Goal: Task Accomplishment & Management: Use online tool/utility

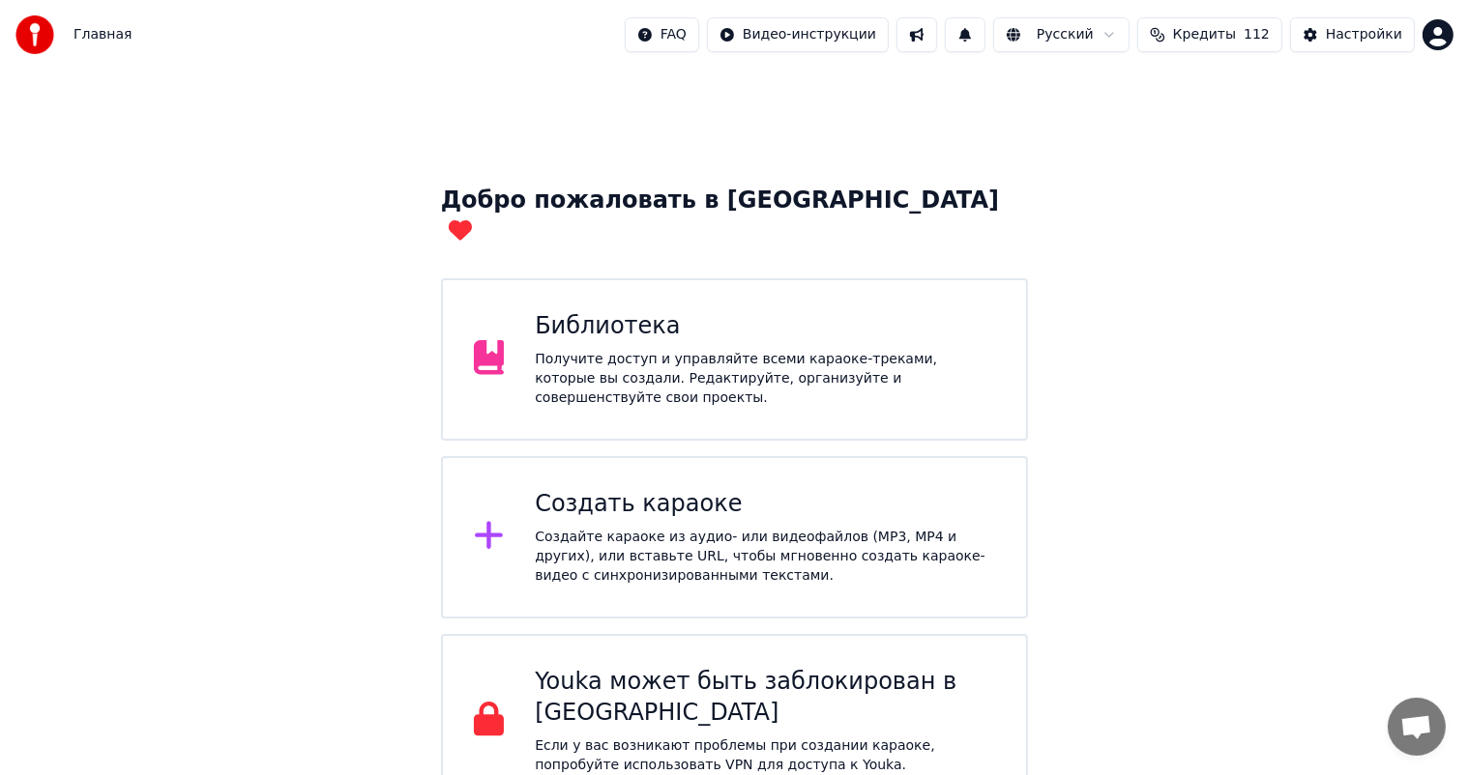
click at [543, 311] on div "Библиотека" at bounding box center [765, 326] width 460 height 31
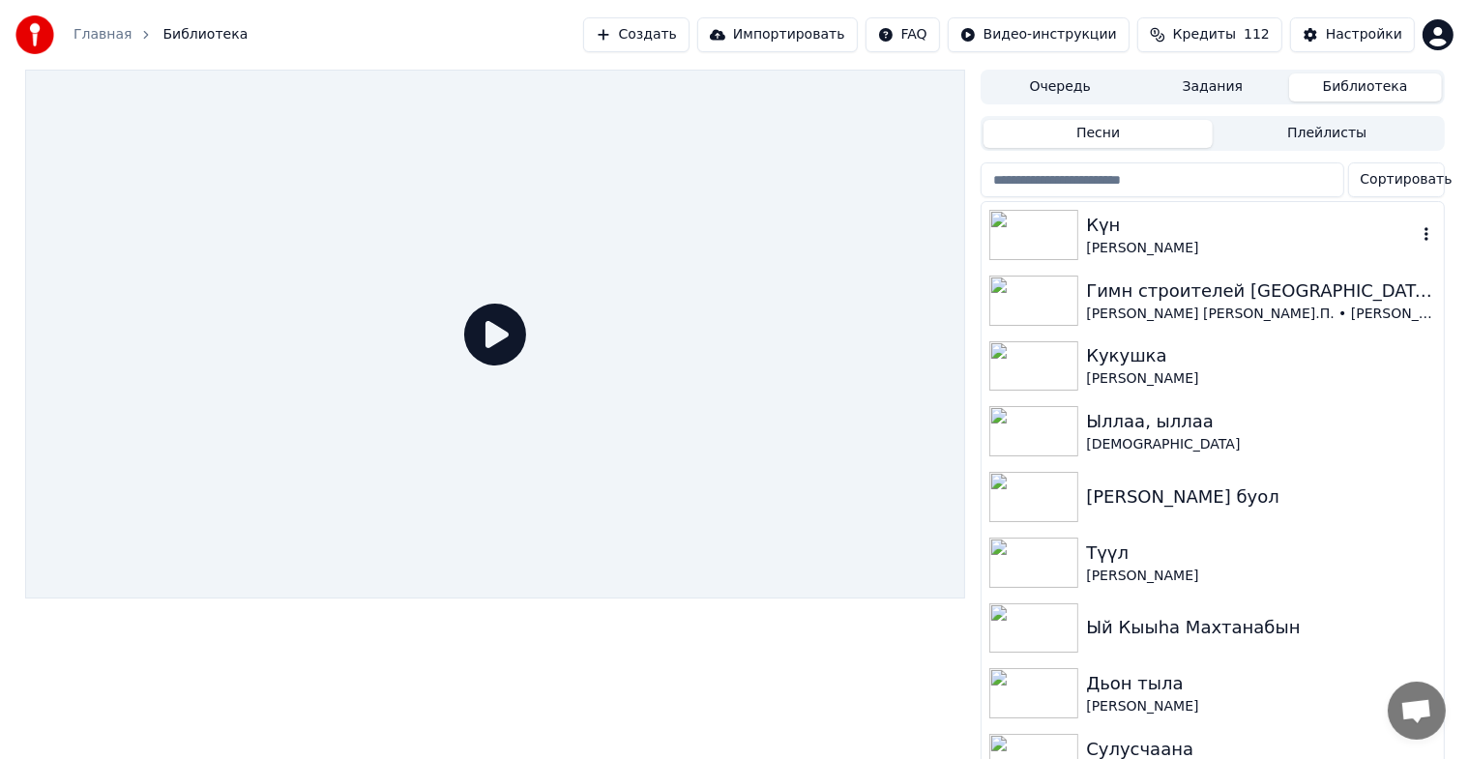
click at [1110, 243] on div "[PERSON_NAME]" at bounding box center [1251, 248] width 330 height 19
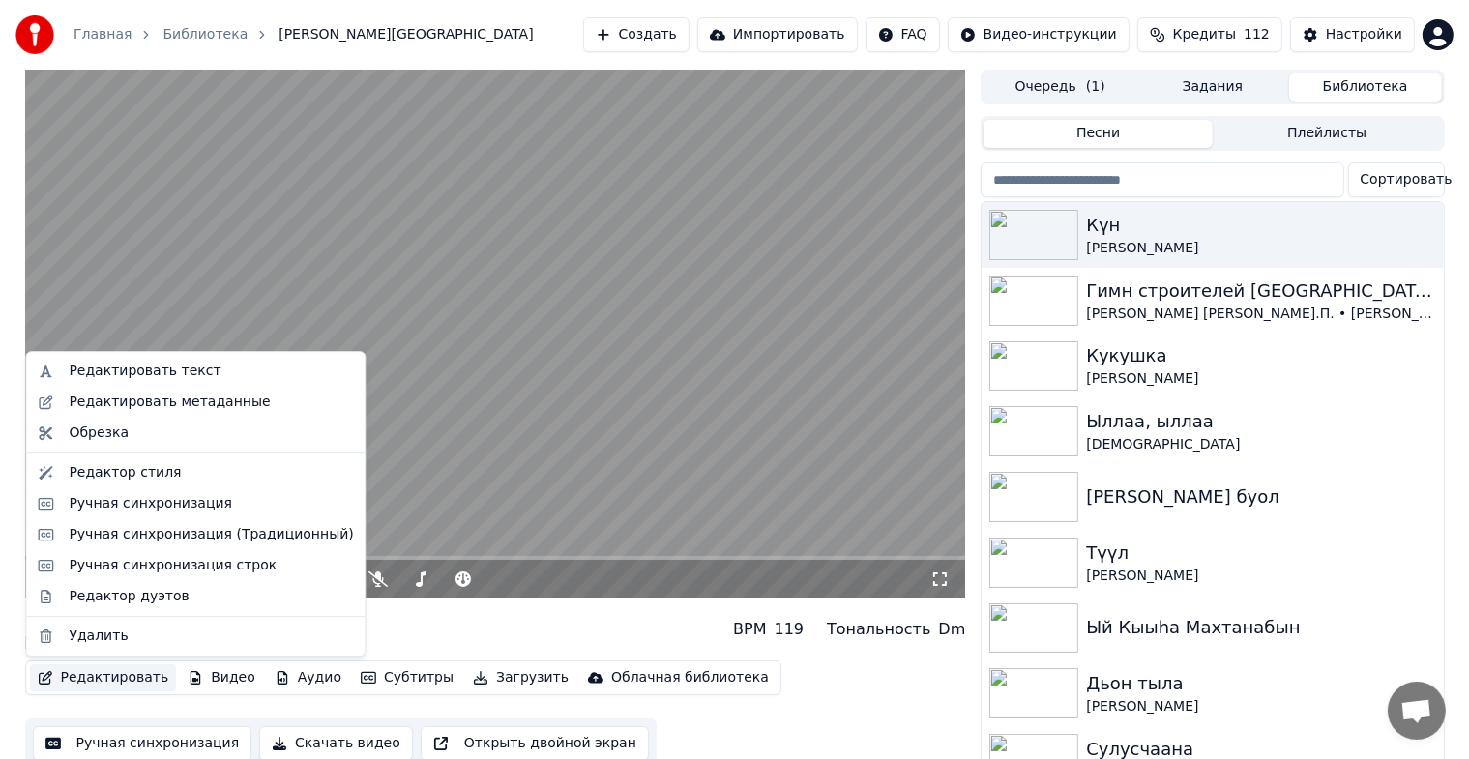
click at [101, 684] on button "Редактировать" at bounding box center [103, 677] width 147 height 27
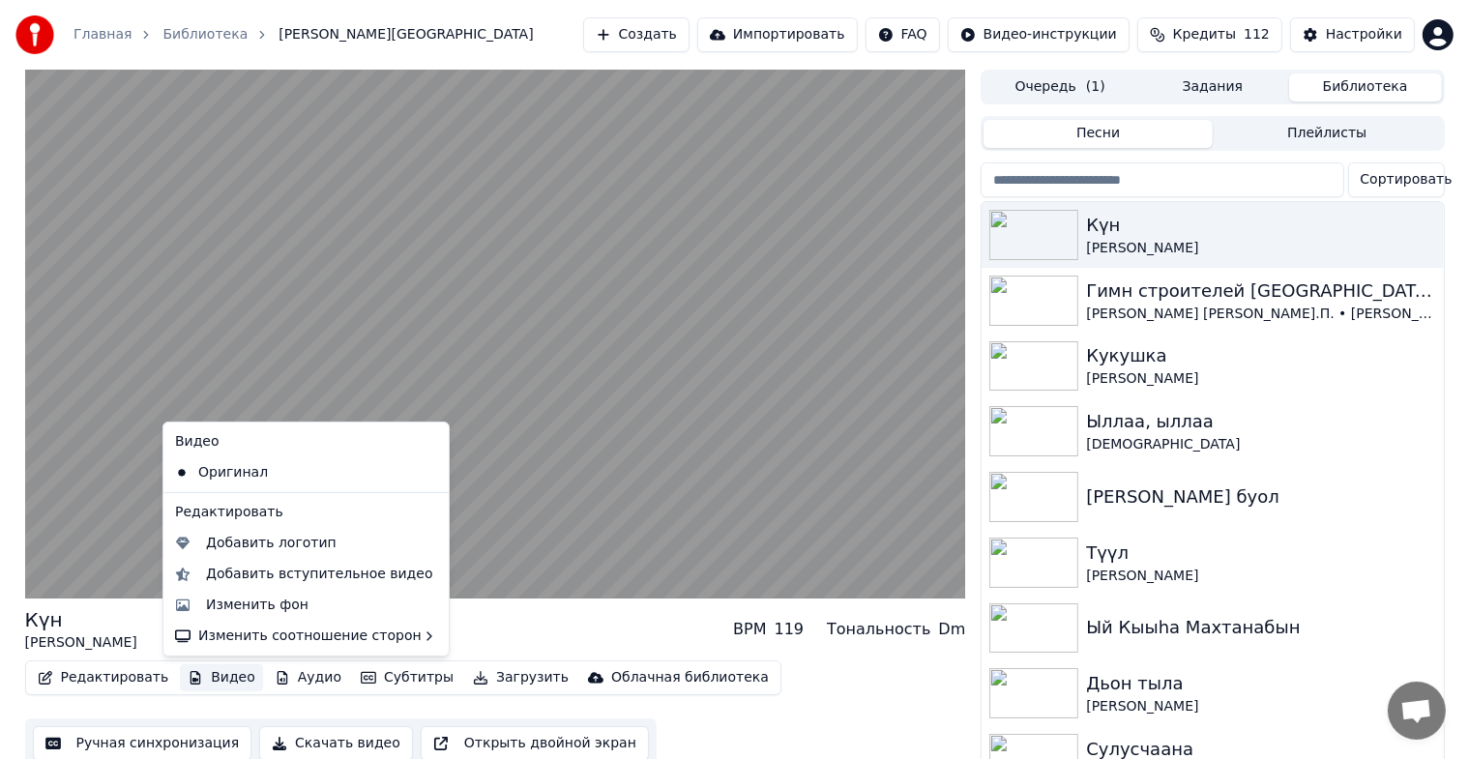
click at [215, 681] on button "Видео" at bounding box center [221, 677] width 83 height 27
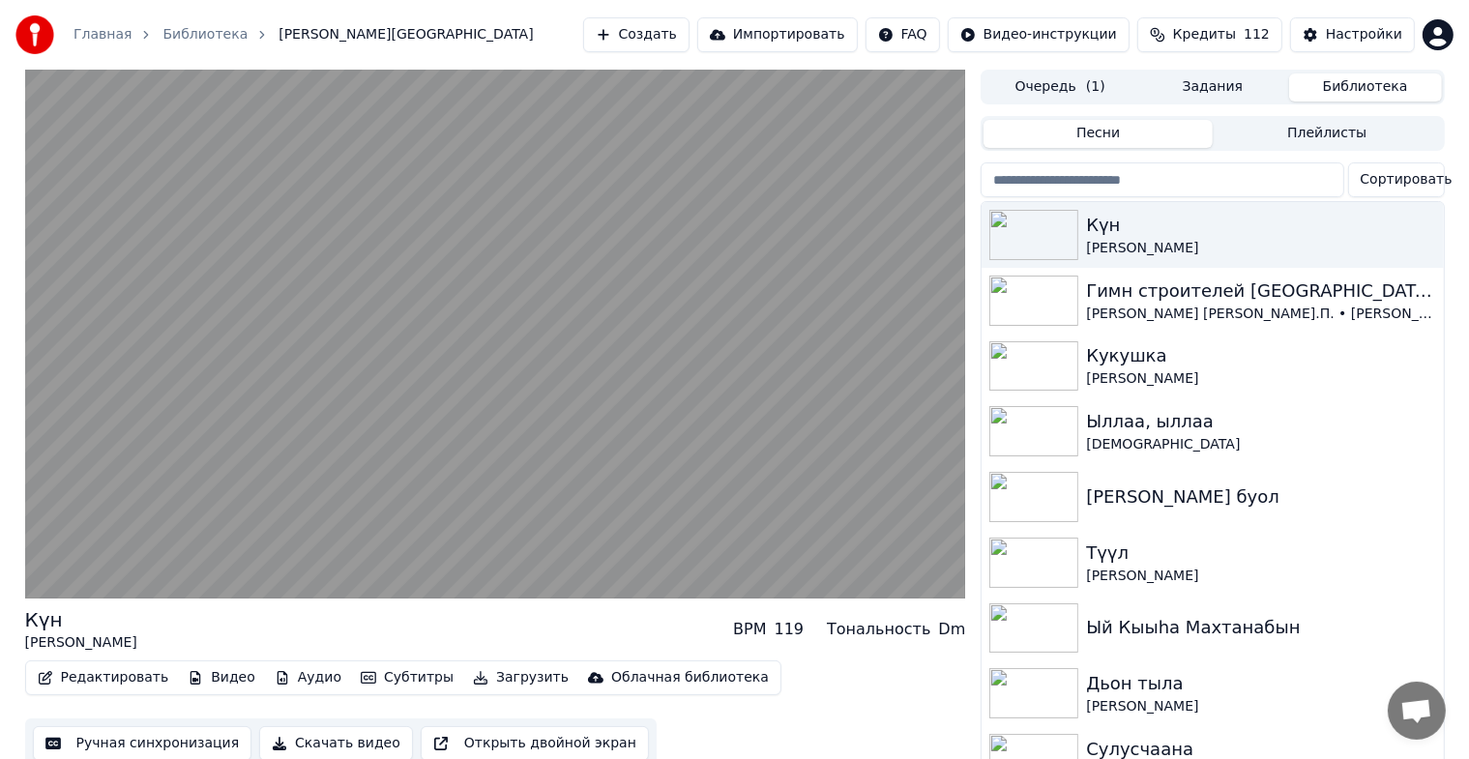
click at [213, 681] on button "Видео" at bounding box center [221, 677] width 83 height 27
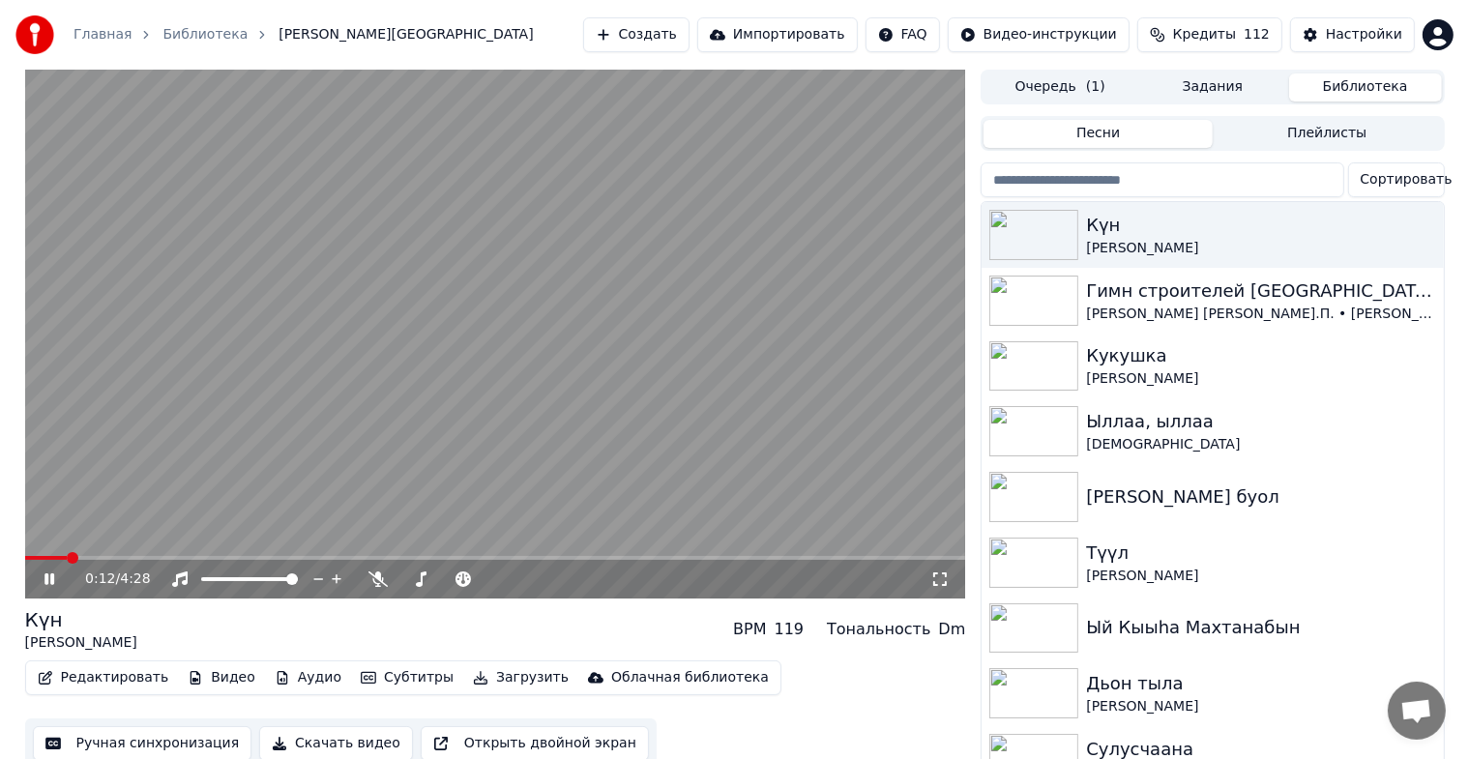
click at [51, 584] on icon at bounding box center [49, 579] width 10 height 12
click at [59, 685] on button "Редактировать" at bounding box center [103, 677] width 147 height 27
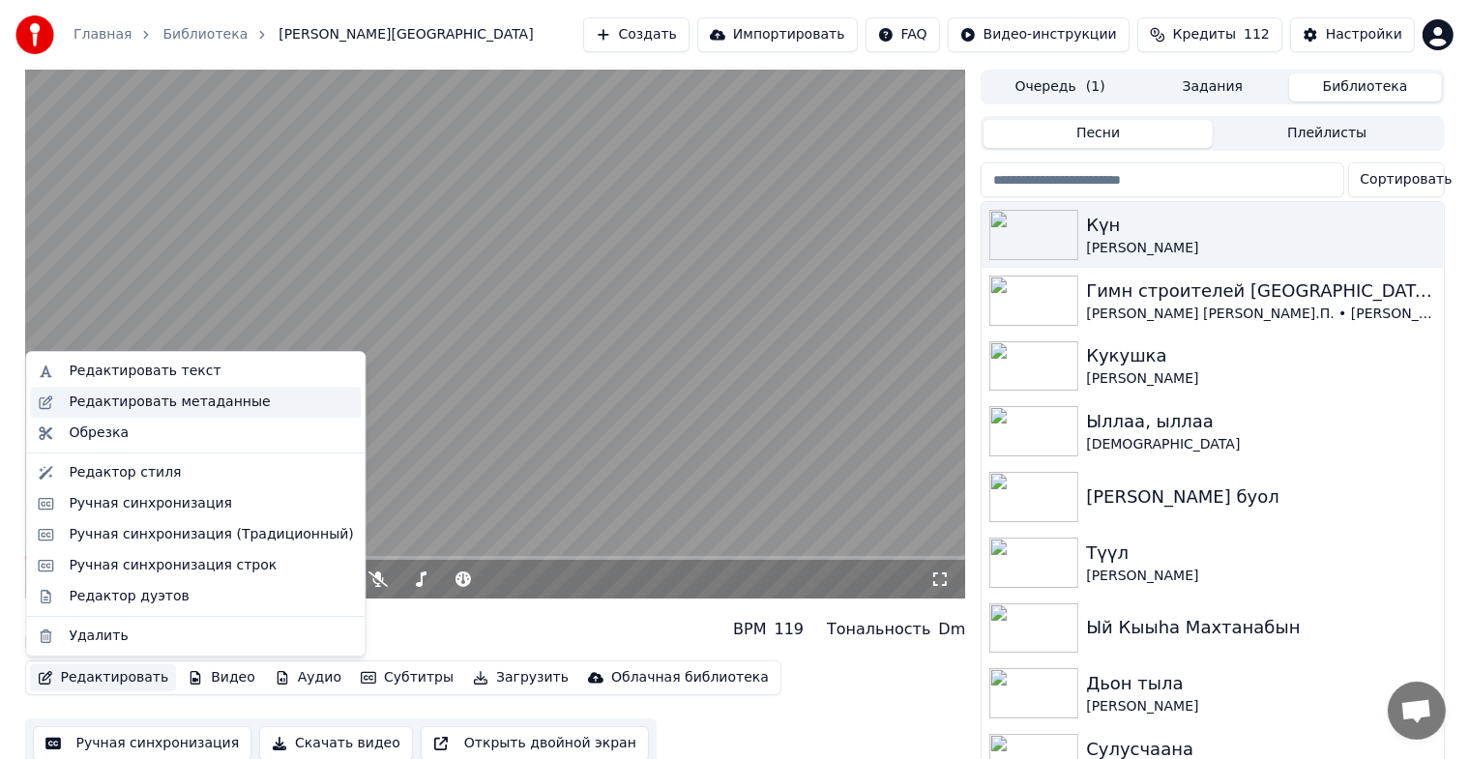
click at [118, 406] on div "Редактировать метаданные" at bounding box center [169, 402] width 201 height 19
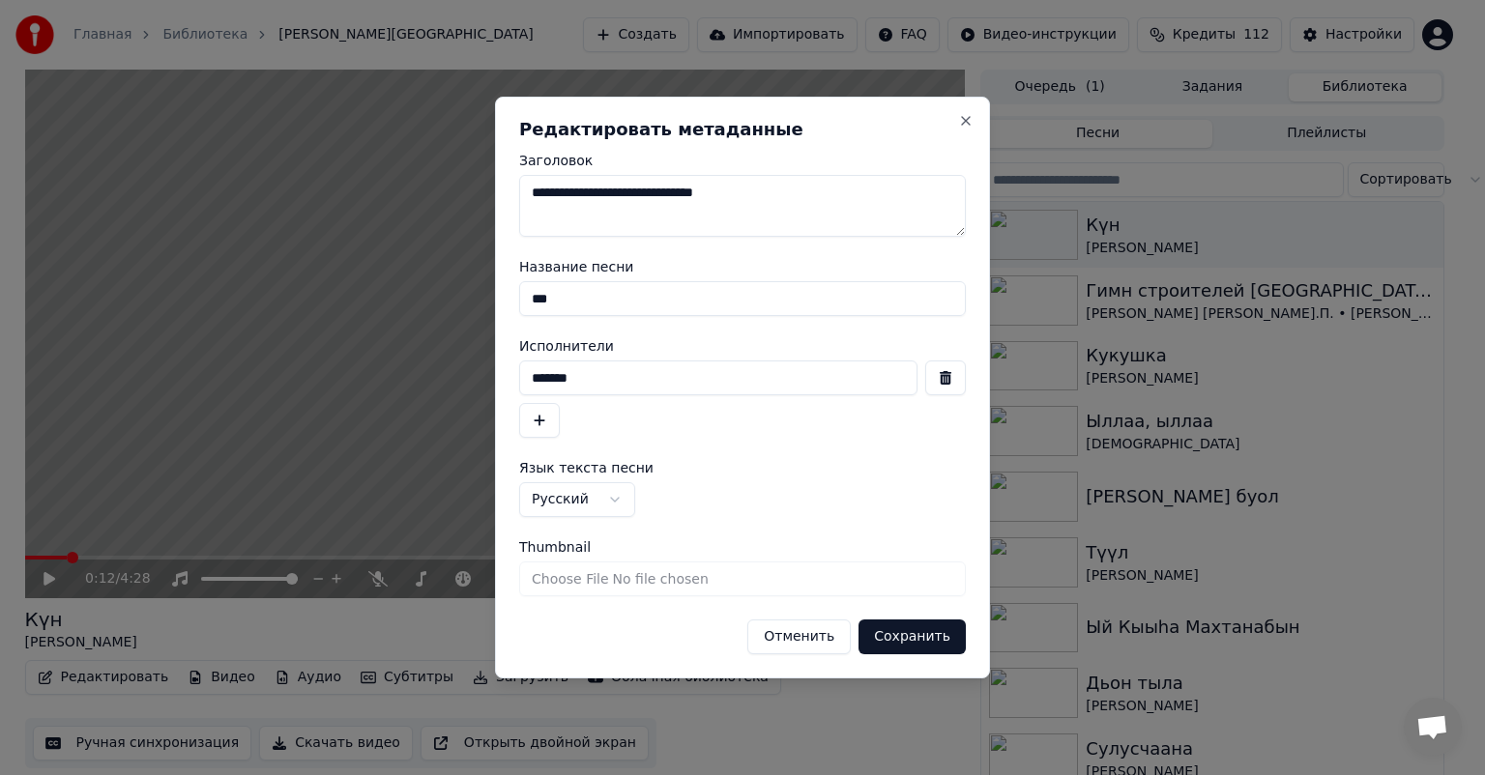
click at [805, 638] on button "Отменить" at bounding box center [798, 637] width 103 height 35
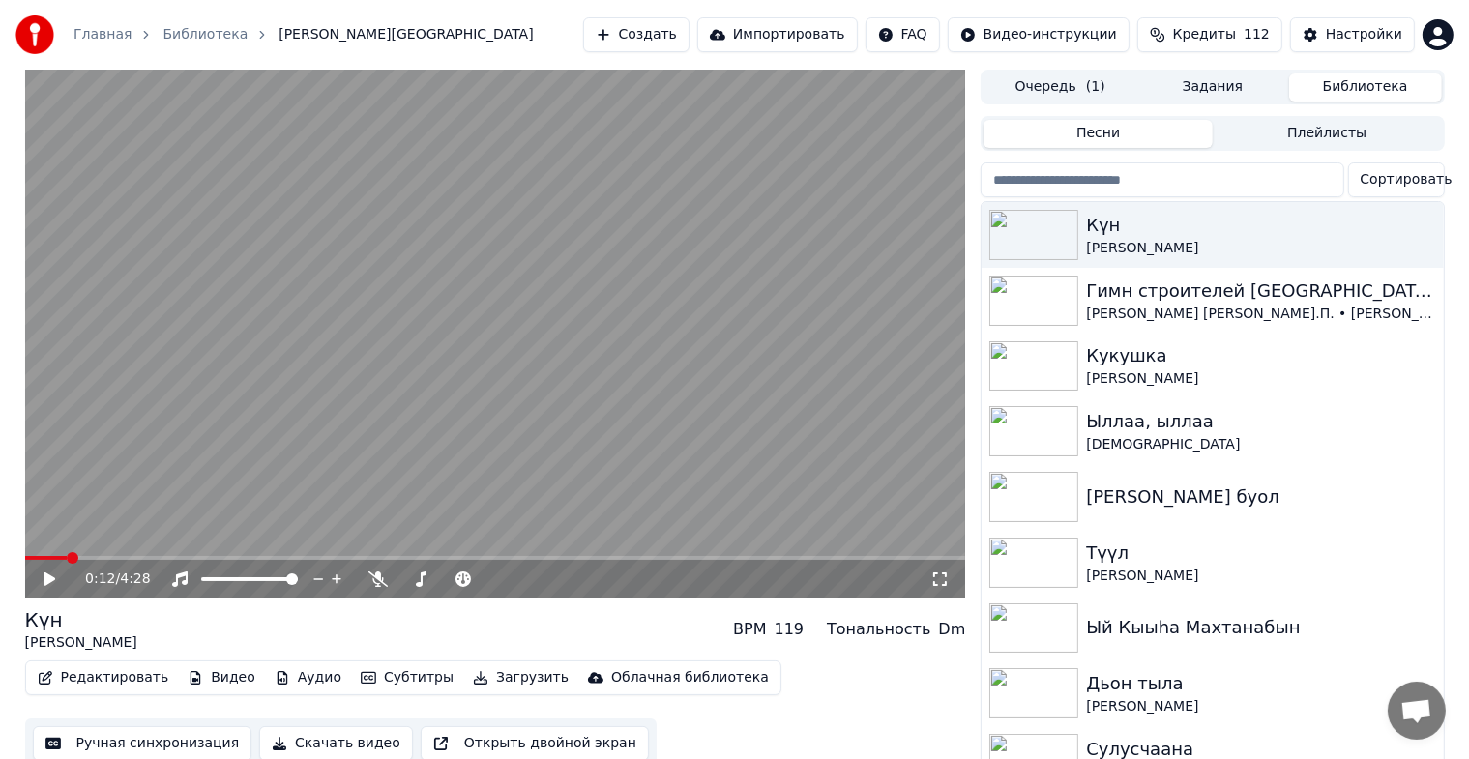
click at [197, 682] on button "Видео" at bounding box center [221, 677] width 83 height 27
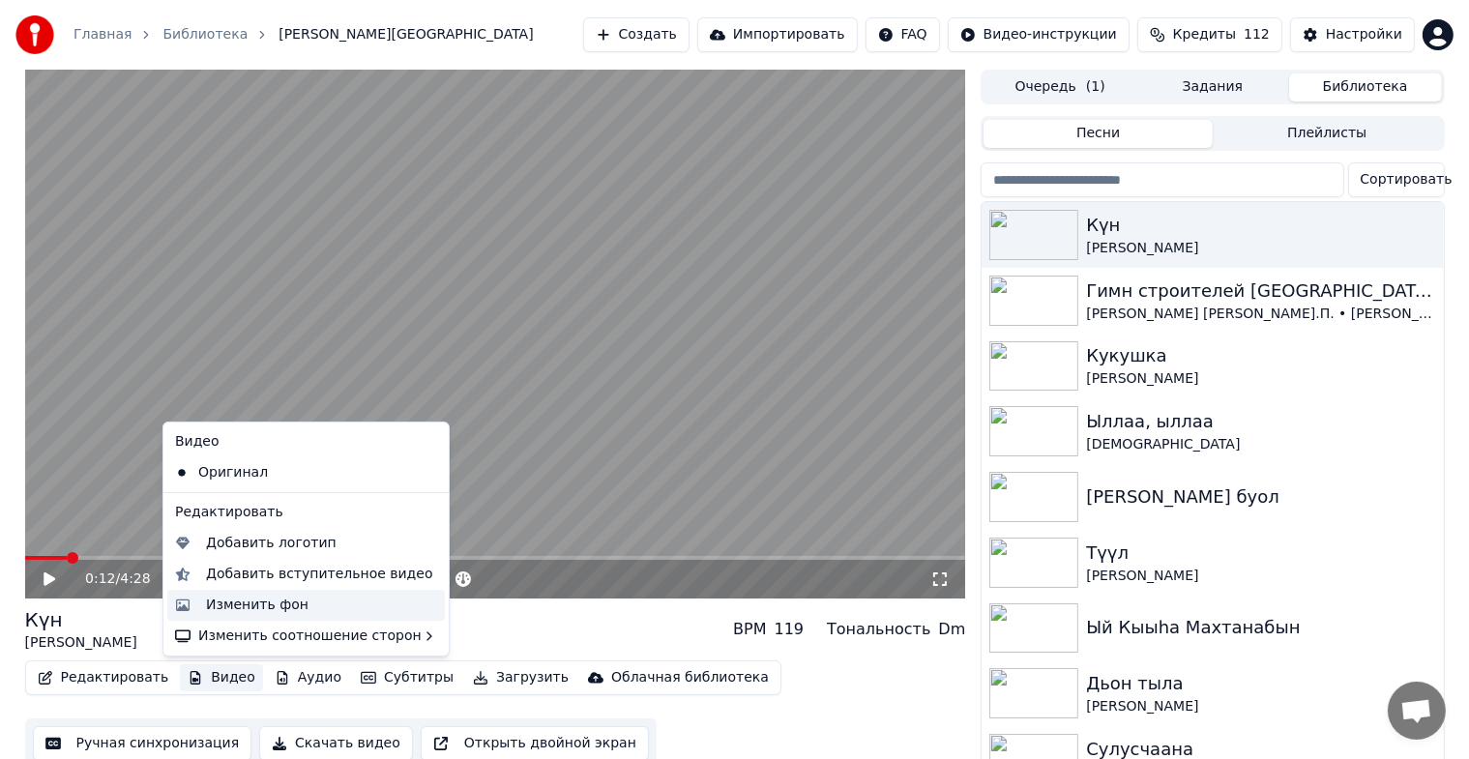
click at [232, 600] on div "Изменить фон" at bounding box center [257, 605] width 102 height 19
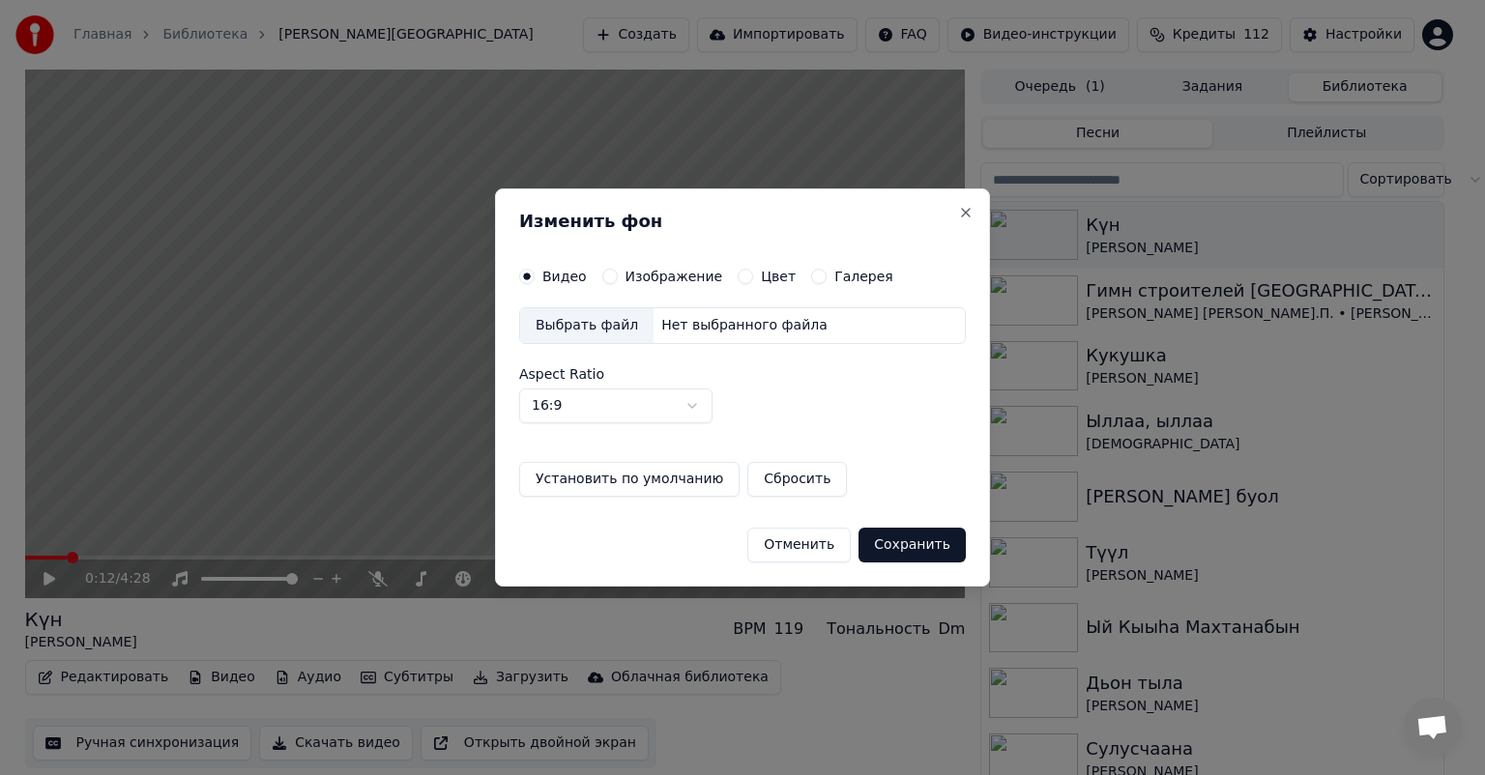
click at [574, 323] on div "Выбрать файл" at bounding box center [586, 325] width 133 height 35
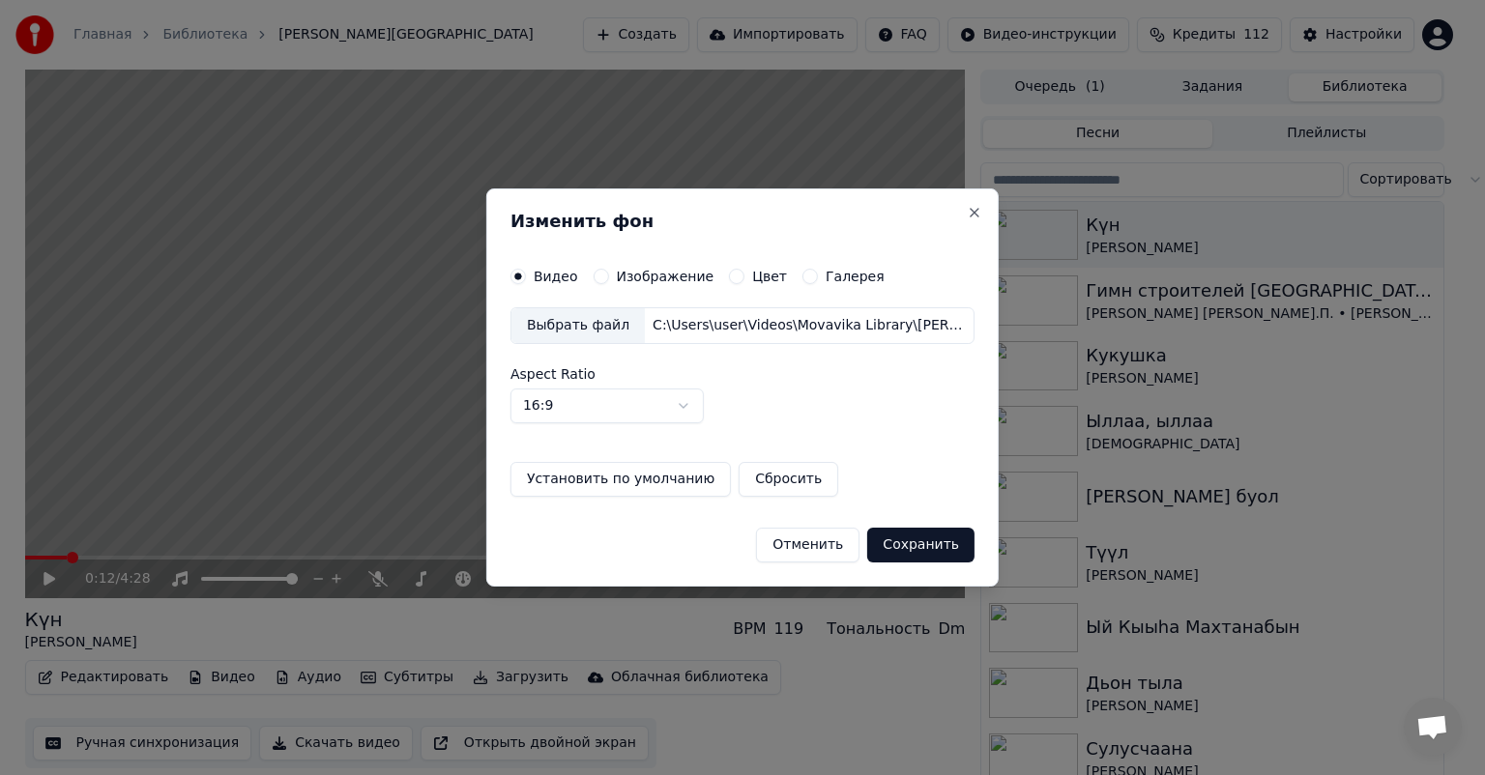
click at [928, 542] on button "Сохранить" at bounding box center [920, 545] width 107 height 35
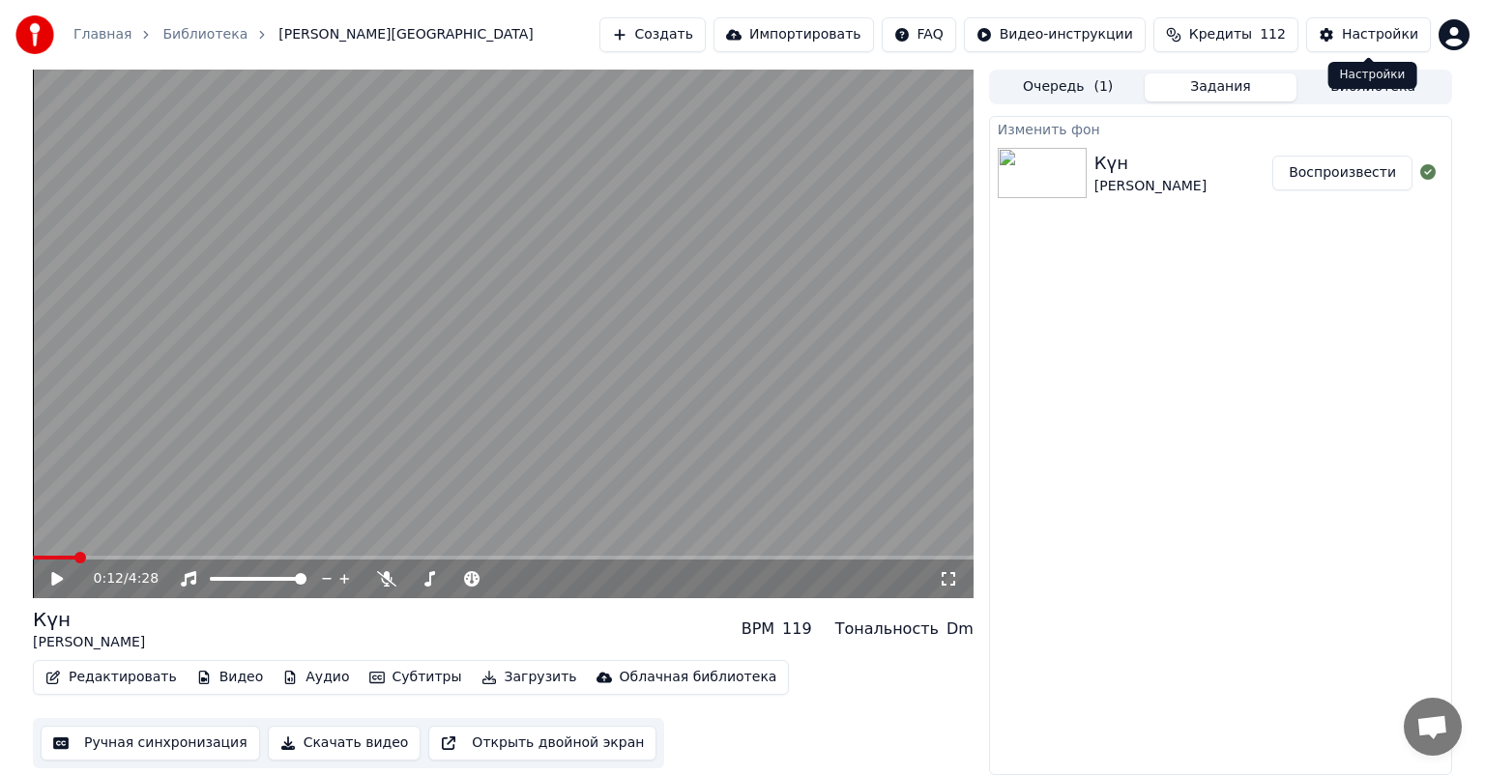
click at [1399, 40] on div "Настройки" at bounding box center [1380, 34] width 76 height 19
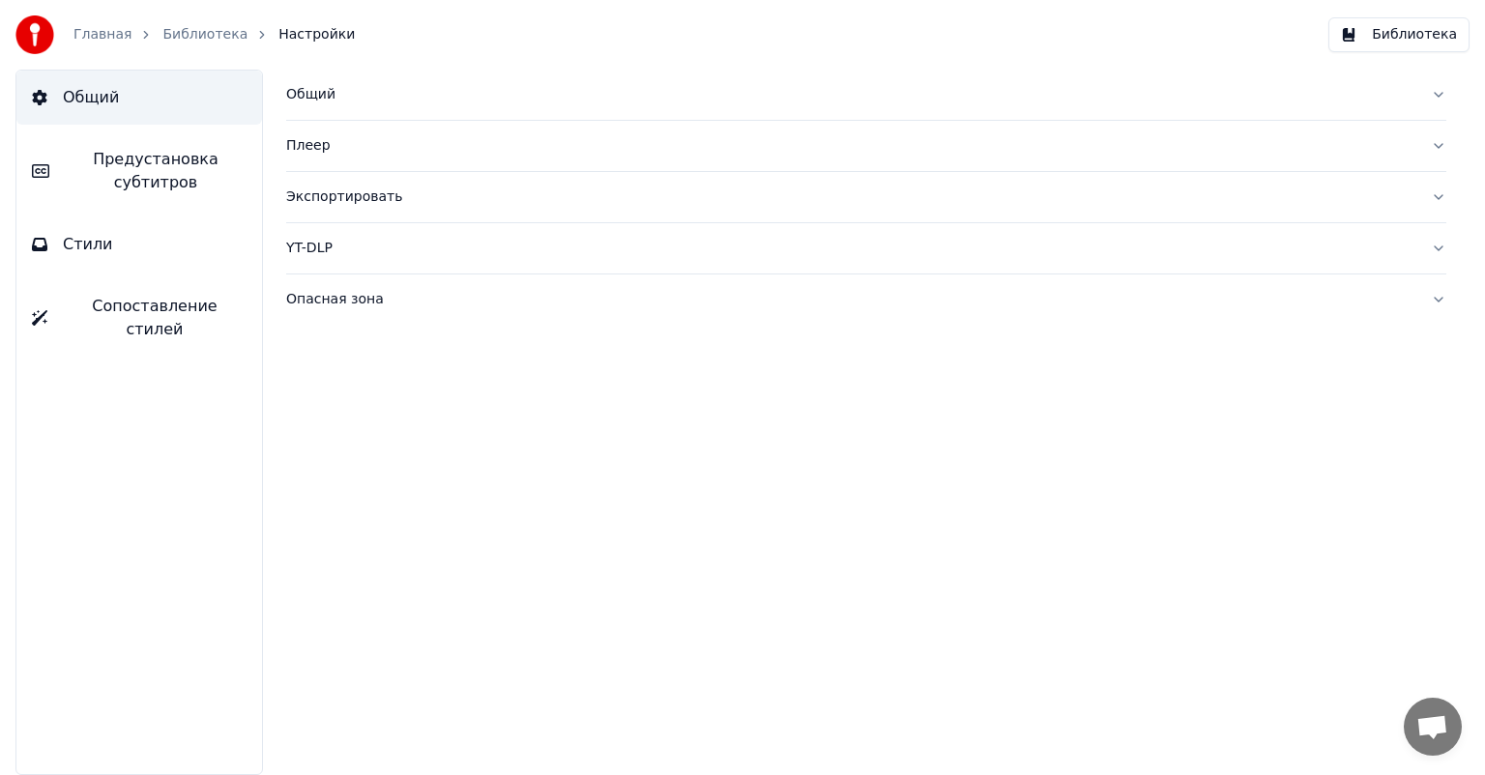
click at [328, 104] on button "Общий" at bounding box center [866, 95] width 1160 height 50
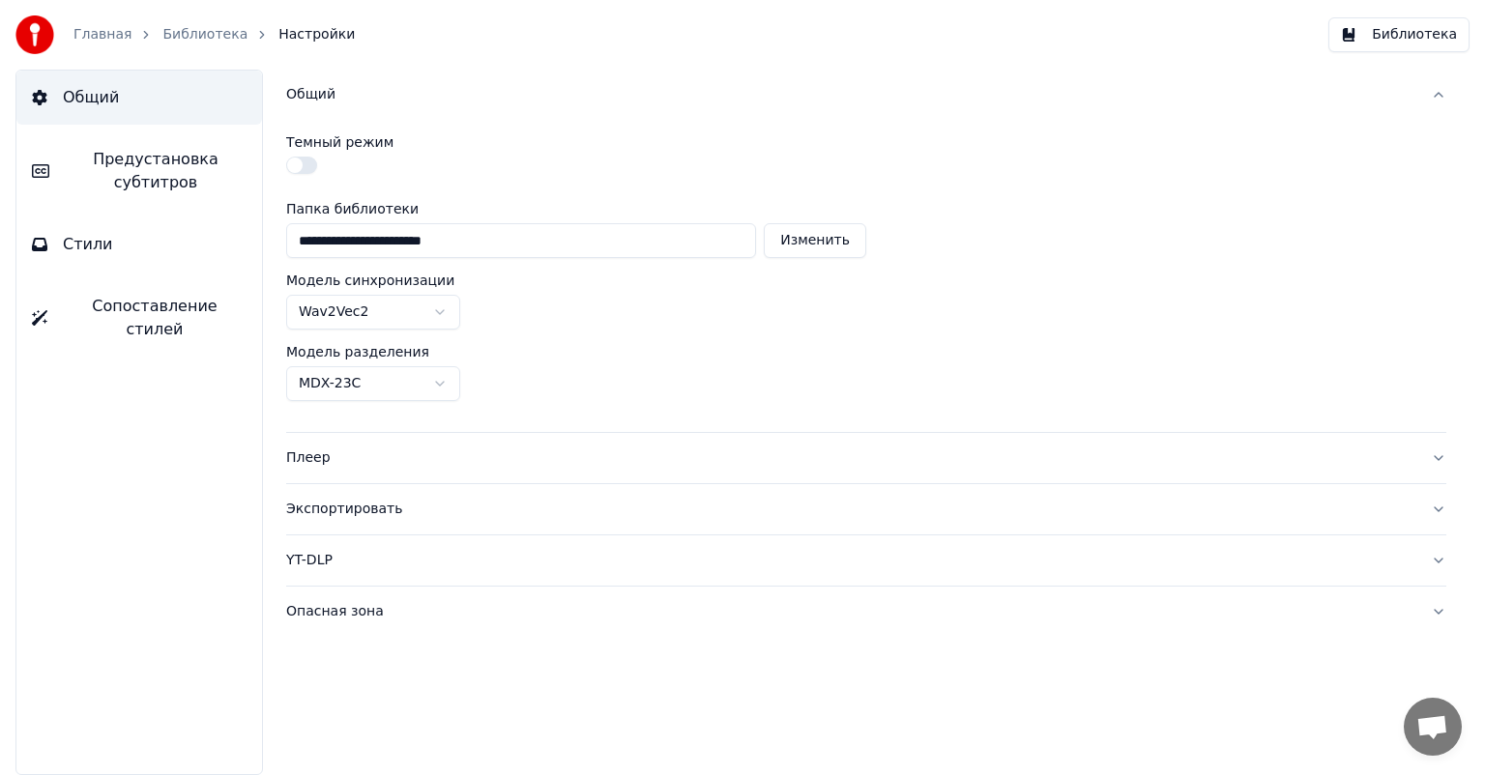
click at [159, 189] on span "Предустановка субтитров" at bounding box center [156, 171] width 182 height 46
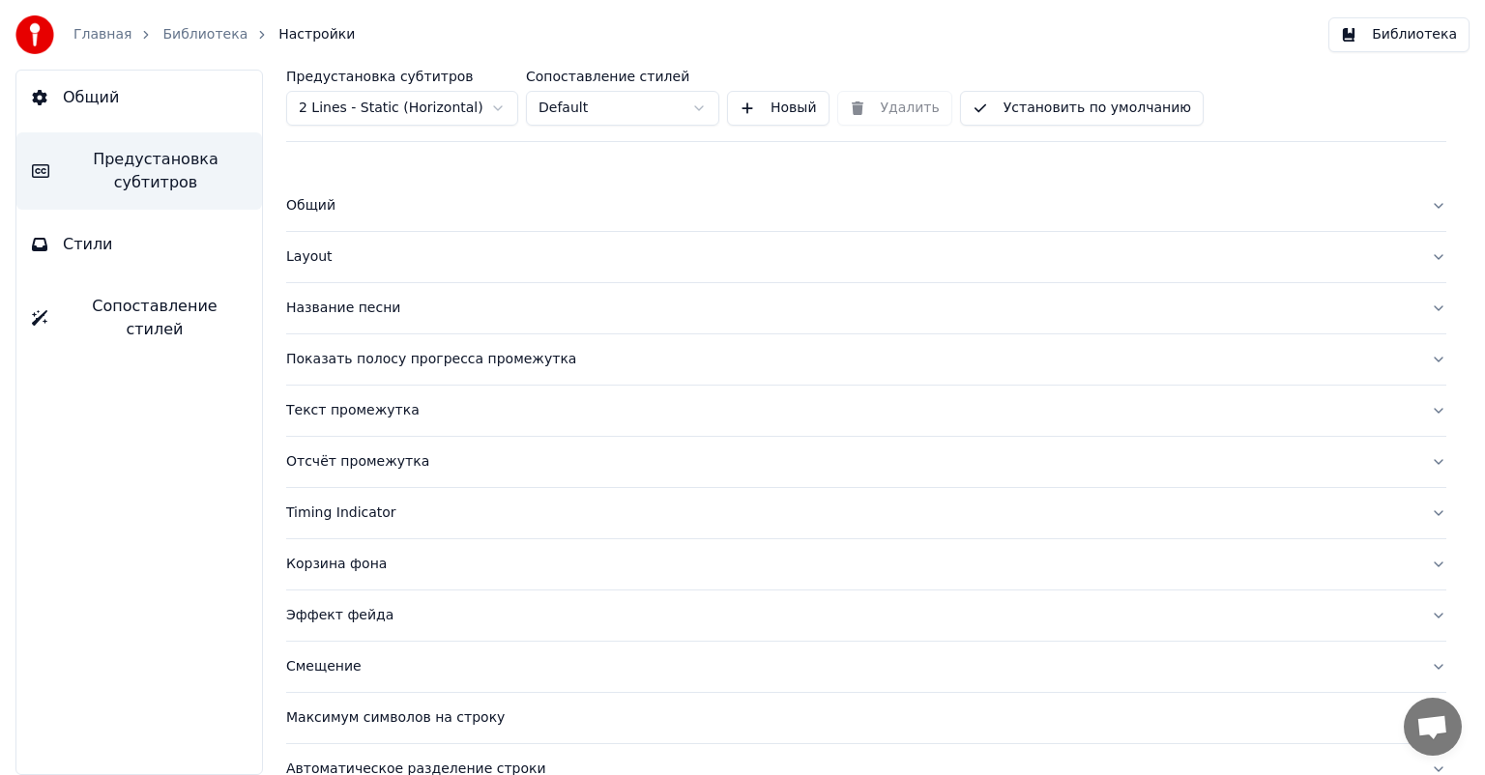
click at [305, 206] on div "Общий" at bounding box center [850, 205] width 1129 height 19
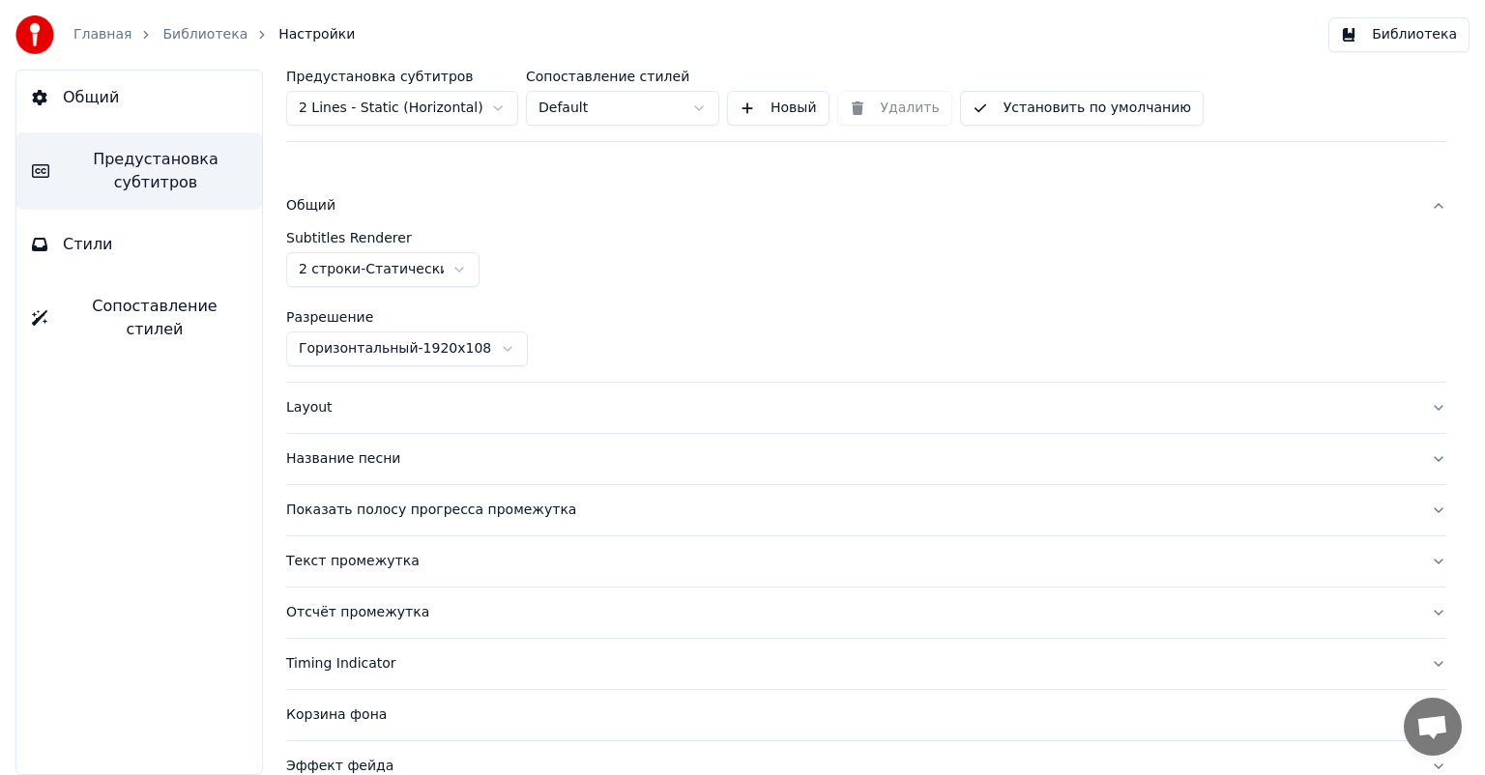
click at [358, 460] on div "Название песни" at bounding box center [850, 459] width 1129 height 19
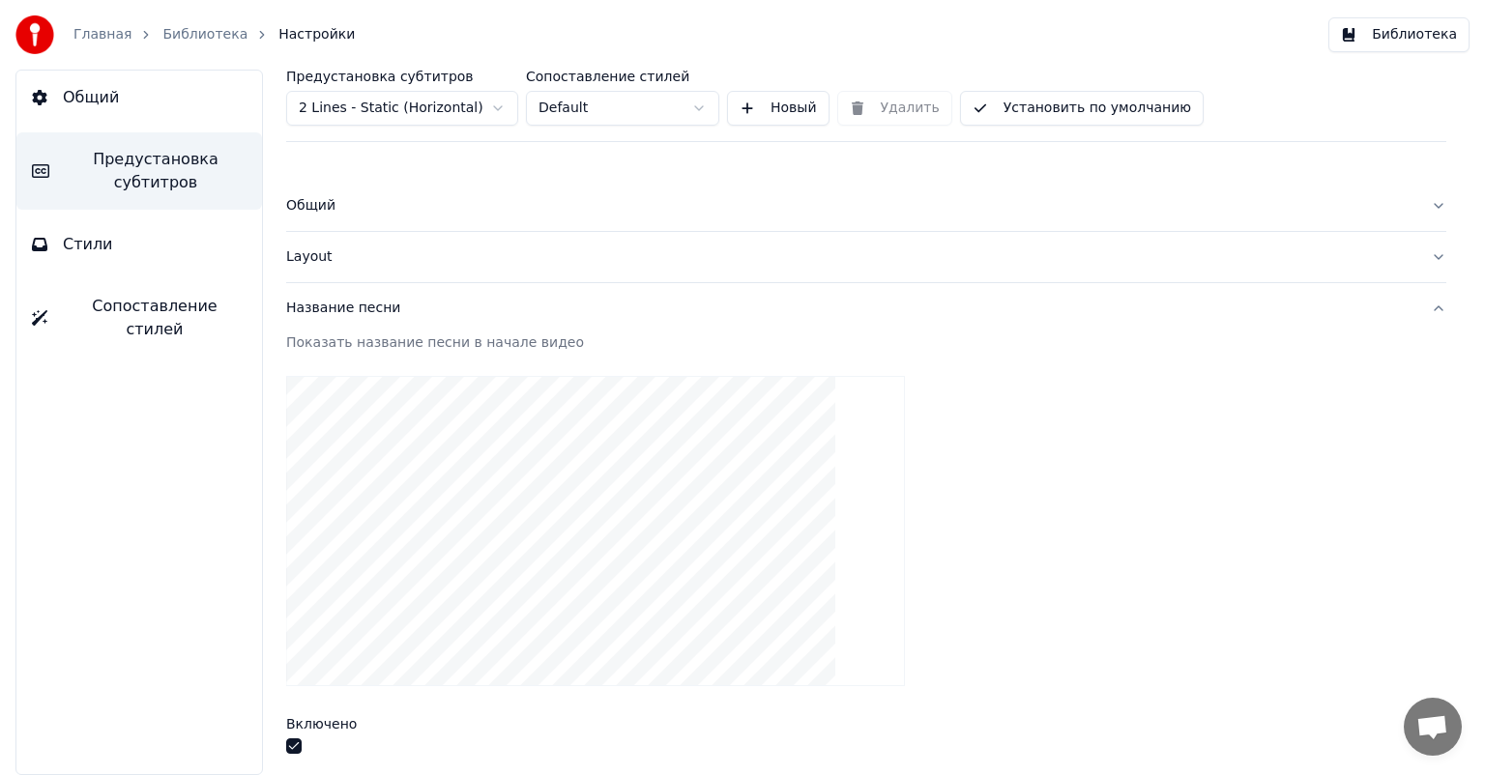
click at [1415, 205] on button "Общий" at bounding box center [866, 206] width 1160 height 50
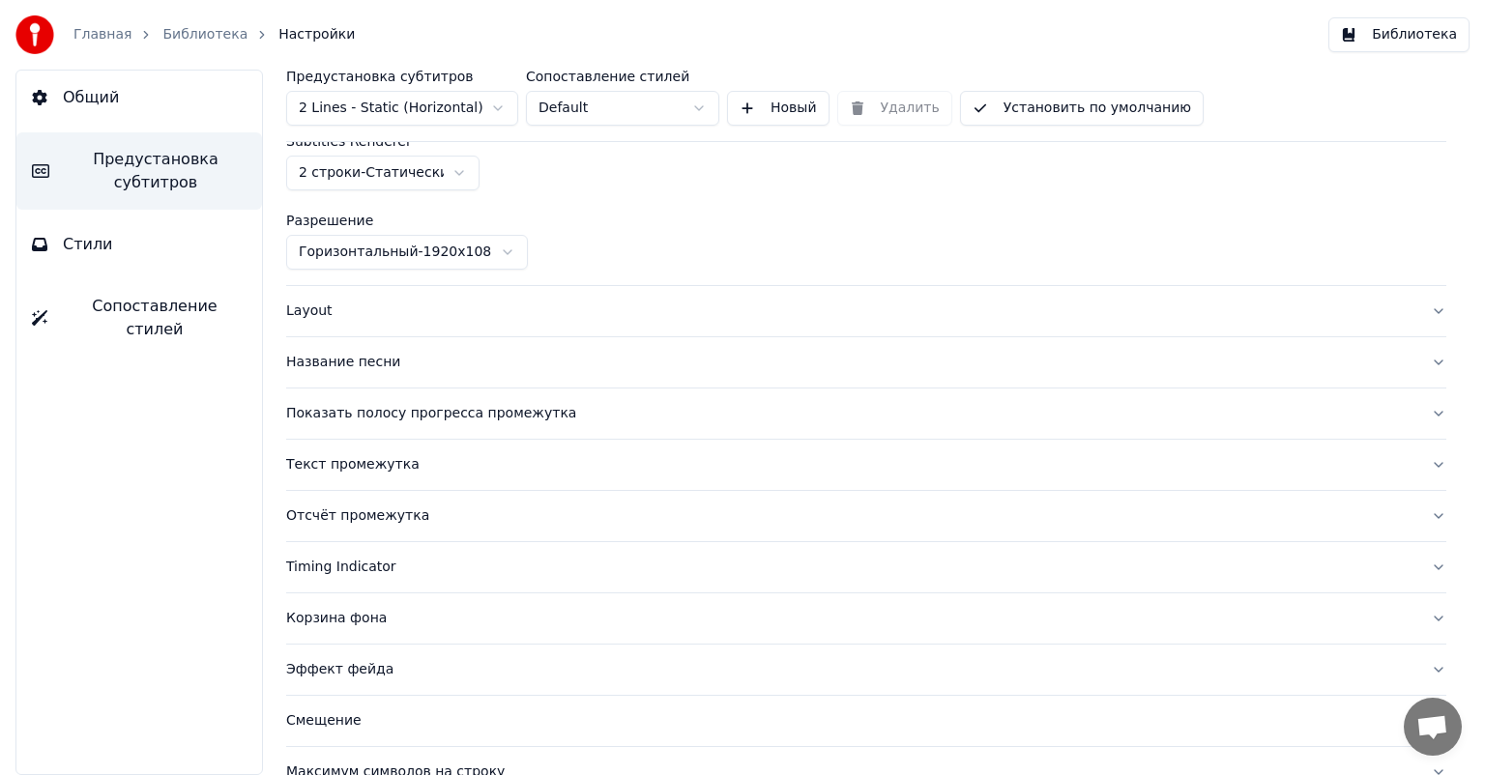
scroll to position [193, 0]
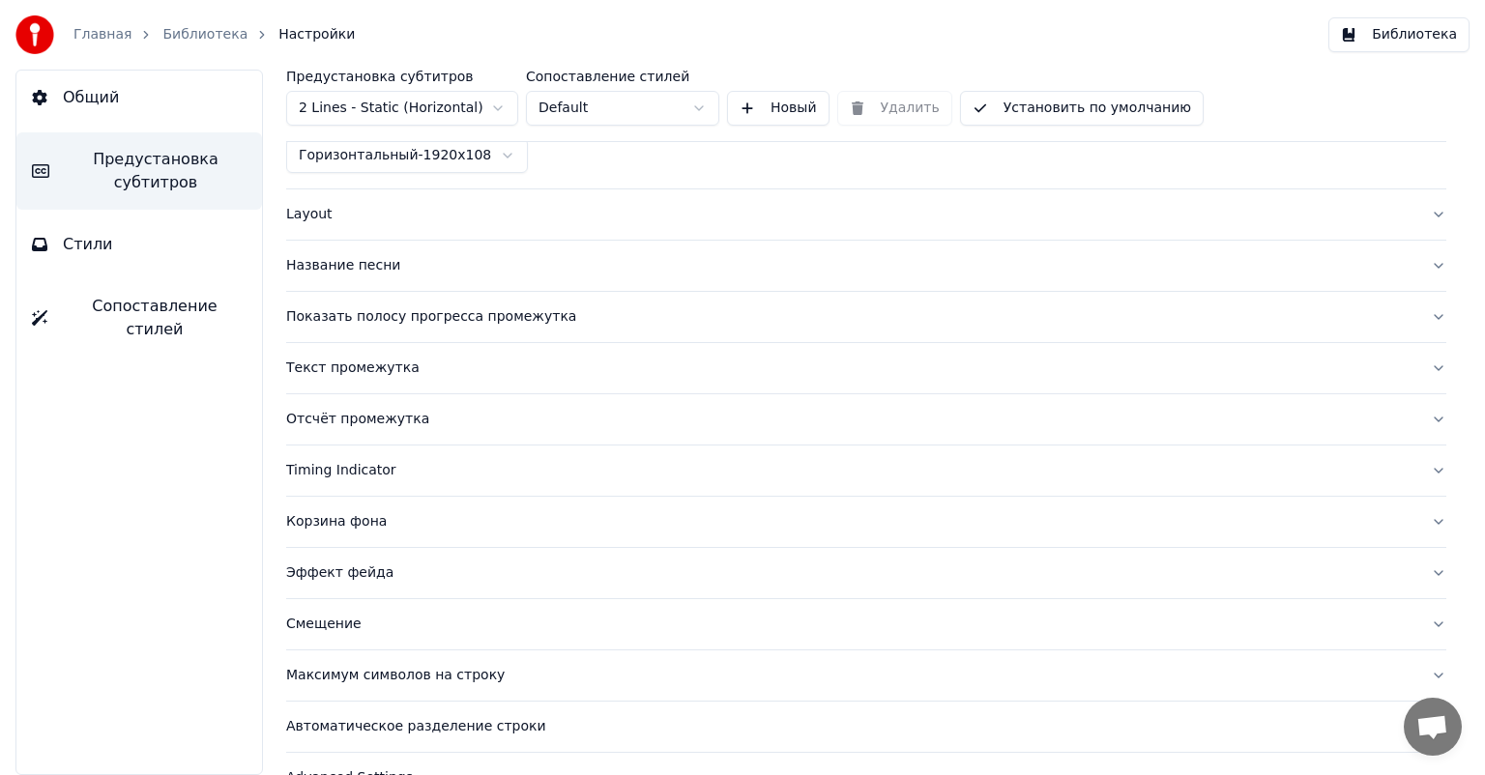
click at [367, 266] on div "Название песни" at bounding box center [850, 265] width 1129 height 19
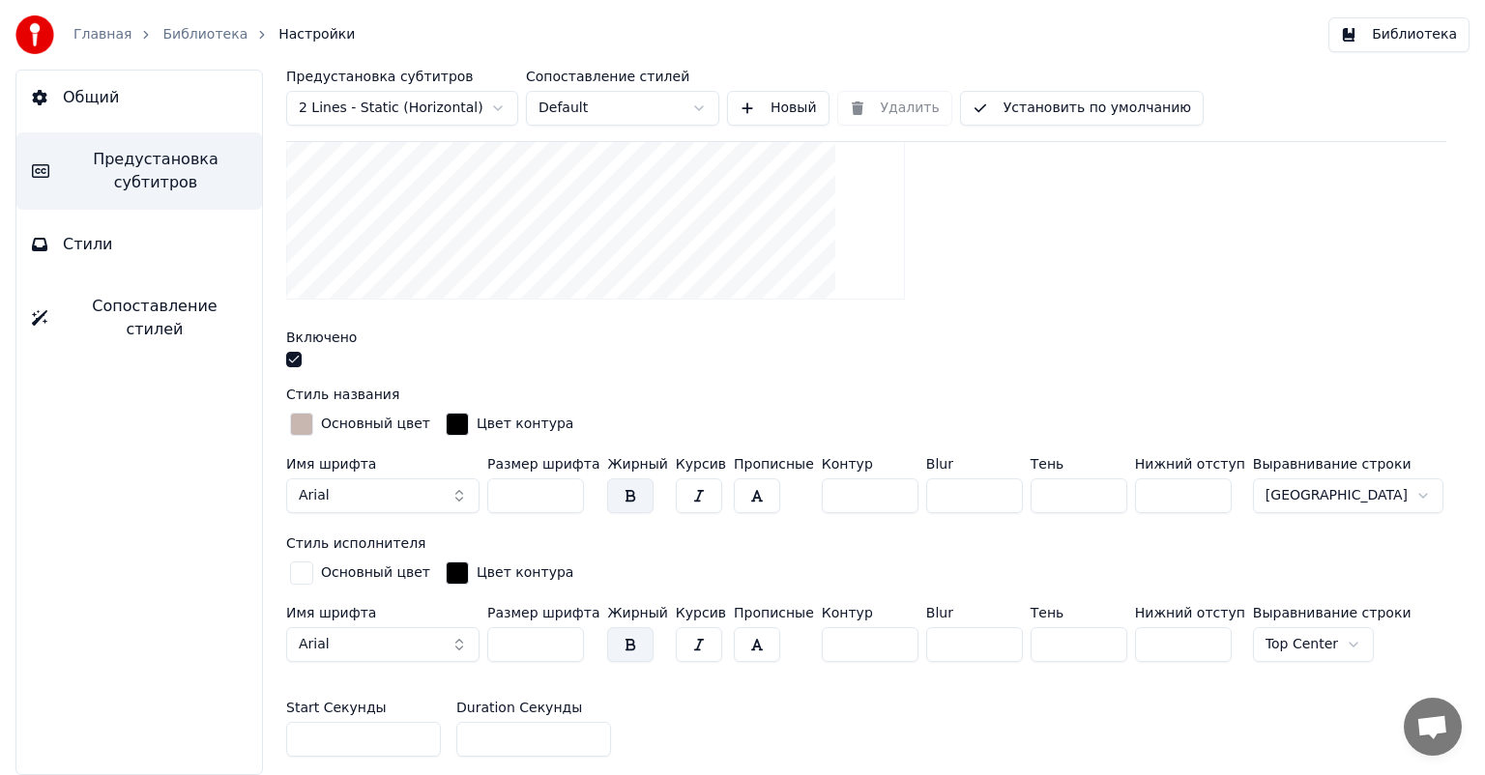
scroll to position [580, 0]
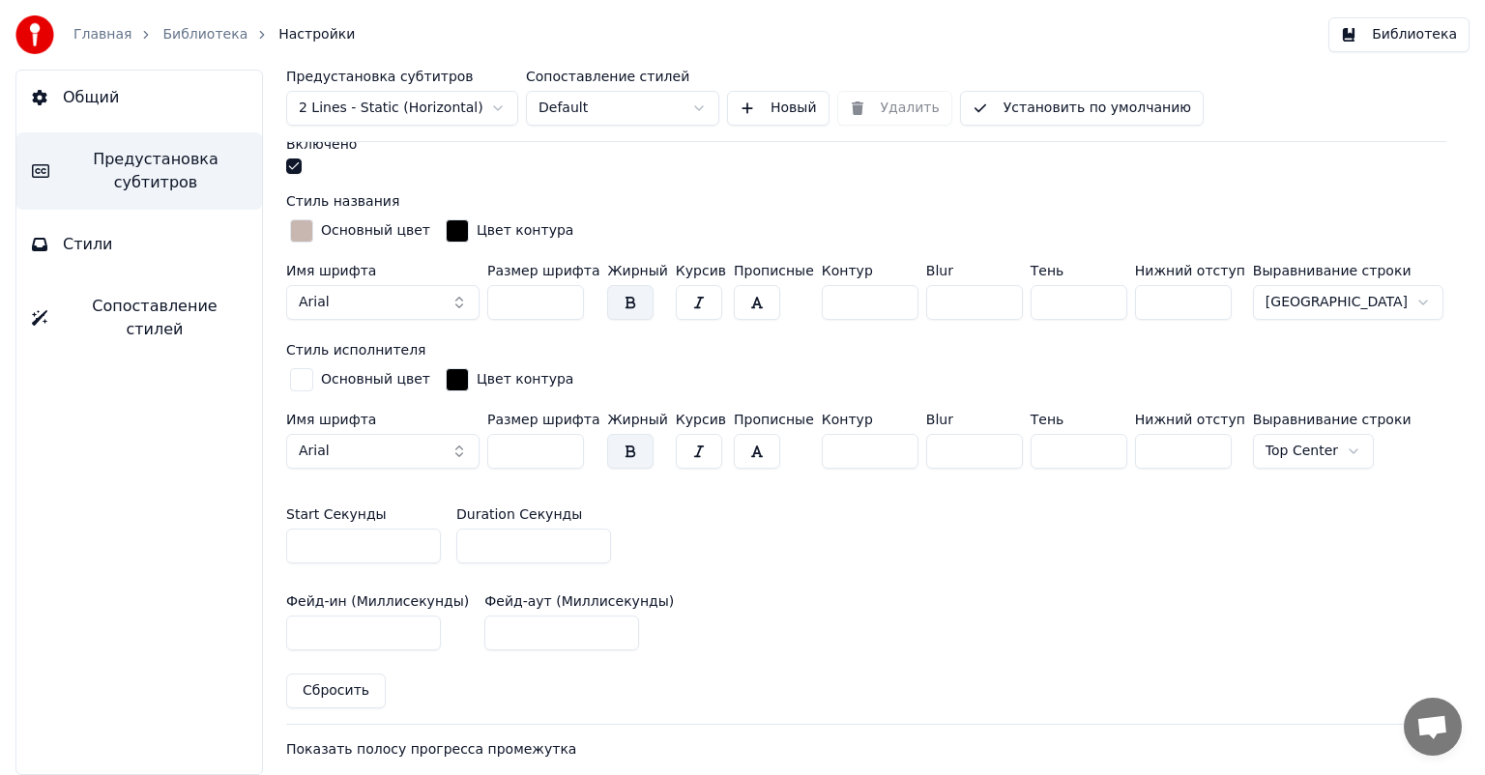
drag, startPoint x: 1164, startPoint y: 302, endPoint x: 1075, endPoint y: 302, distance: 88.9
click at [1075, 302] on div "Имя шрифта Arial Размер шрифта *** Жирный Курсив Прописные Контур * Blur * Тень…" at bounding box center [866, 296] width 1160 height 64
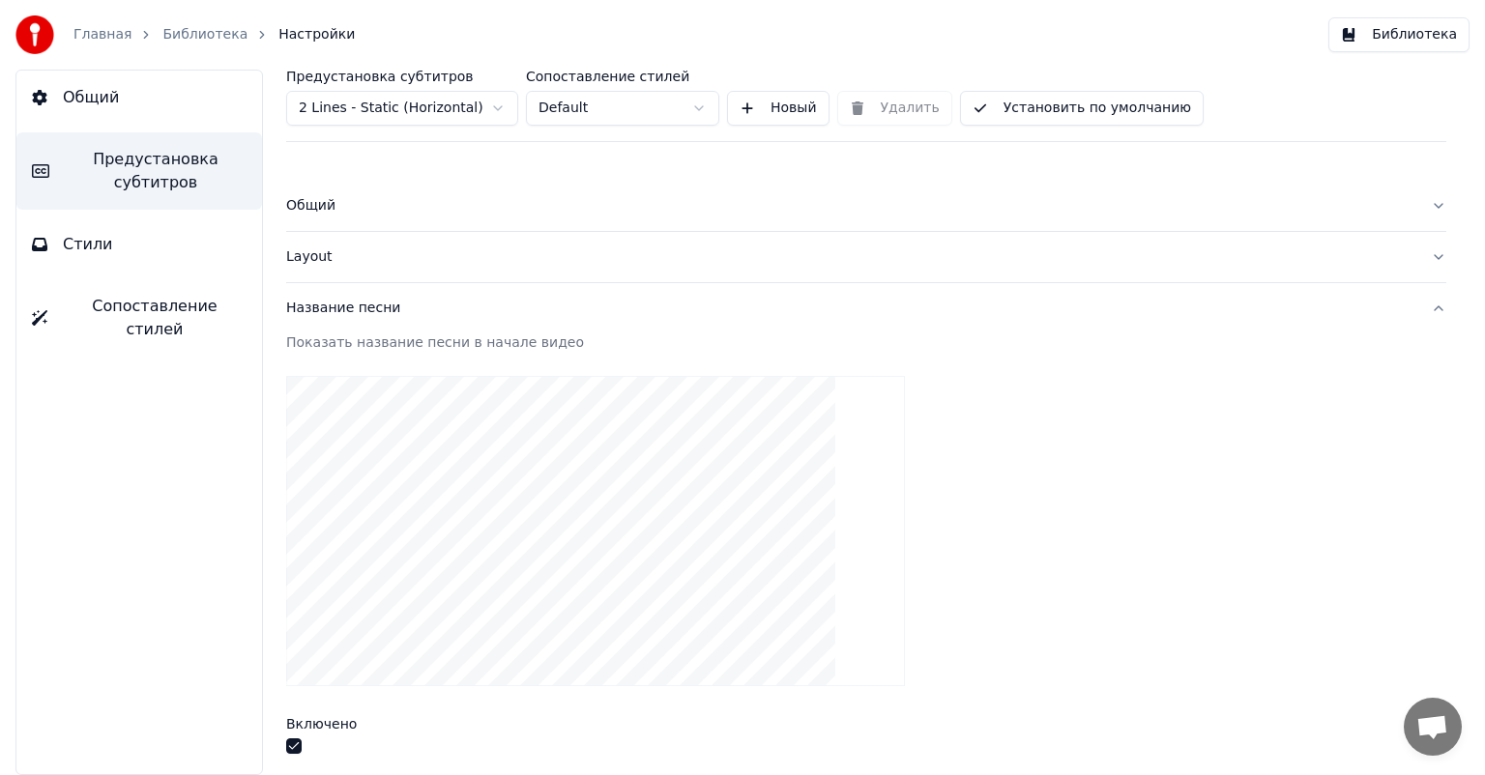
scroll to position [387, 0]
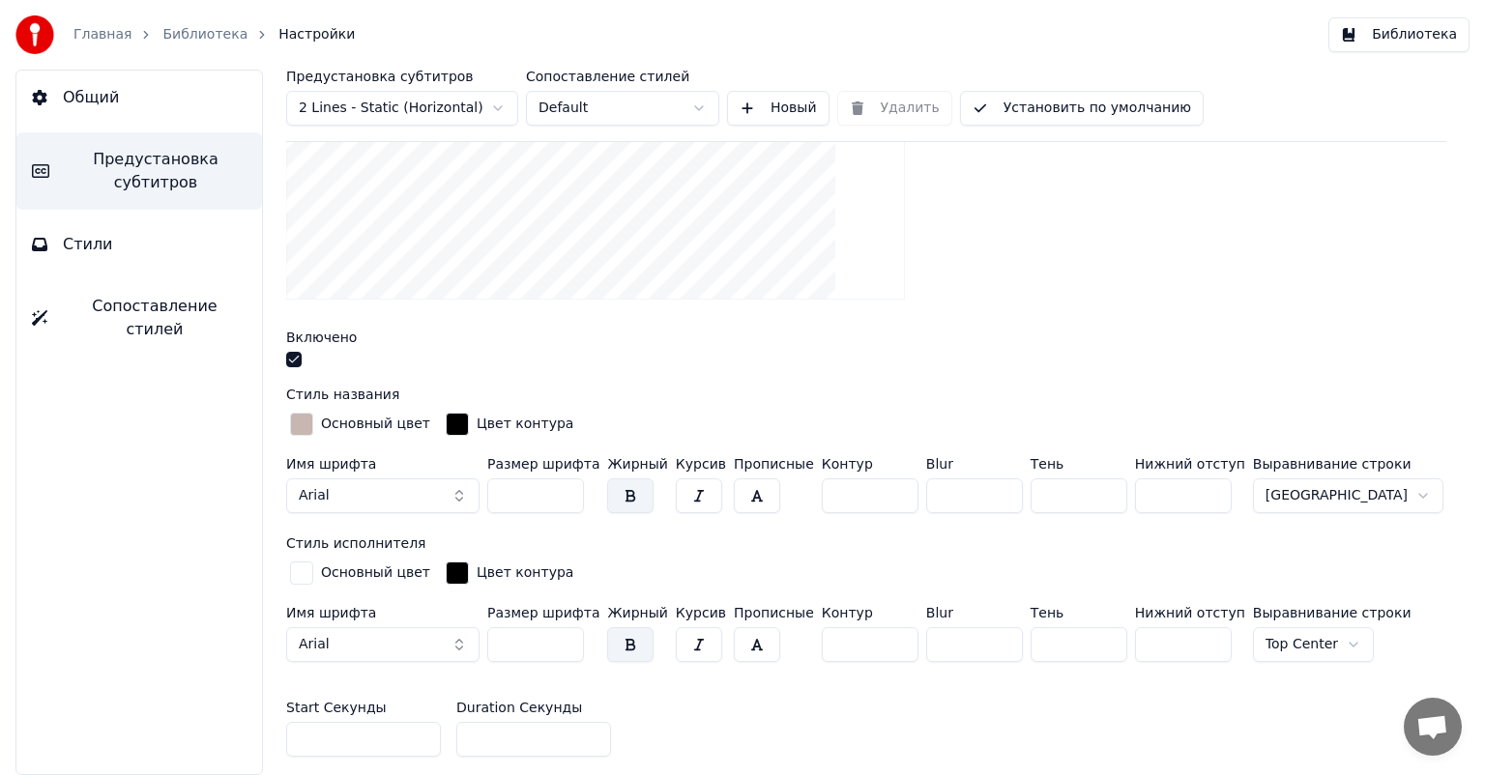
drag, startPoint x: 1149, startPoint y: 492, endPoint x: 1098, endPoint y: 491, distance: 50.3
click at [1098, 491] on div "Имя шрифта Arial Размер шрифта *** Жирный Курсив Прописные Контур * Blur * Тень…" at bounding box center [866, 489] width 1160 height 64
drag, startPoint x: 1164, startPoint y: 499, endPoint x: 1033, endPoint y: 488, distance: 131.9
click at [1033, 488] on div "Имя шрифта Arial Размер шрифта *** Жирный Курсив Прописные Контур * Blur * Тень…" at bounding box center [866, 489] width 1160 height 64
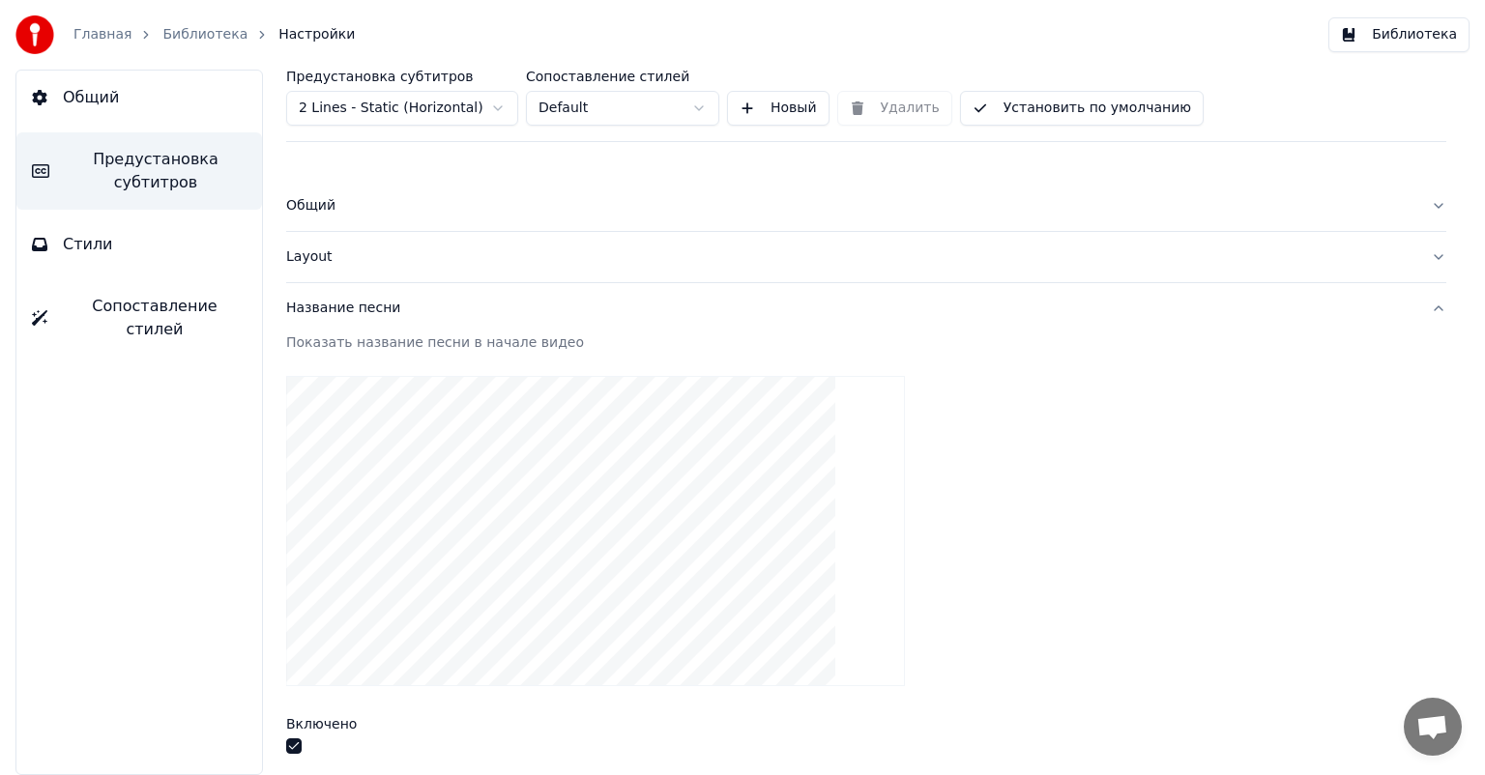
scroll to position [290, 0]
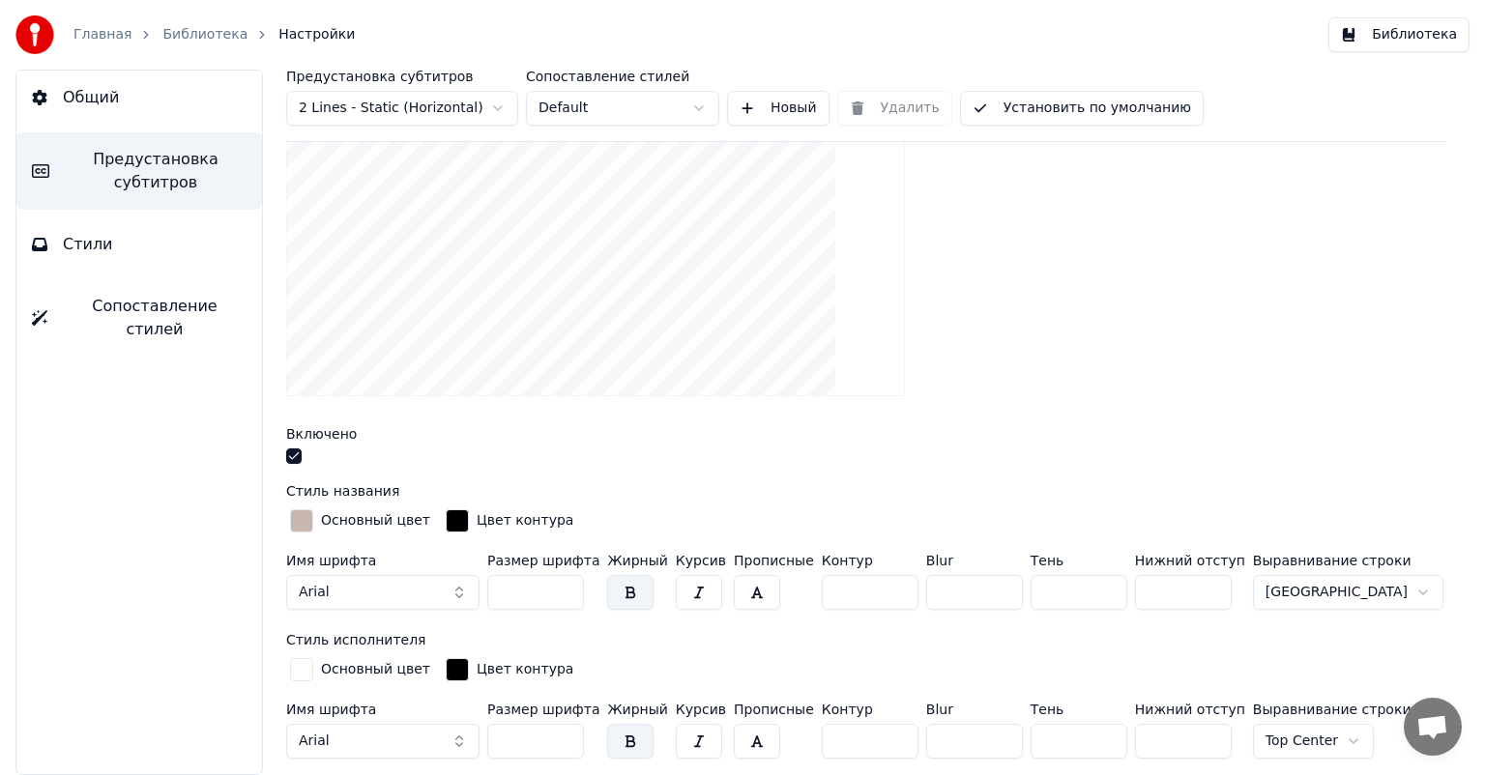
type input "***"
drag, startPoint x: 1152, startPoint y: 740, endPoint x: 1041, endPoint y: 723, distance: 112.4
click at [1044, 723] on div "Имя шрифта Arial Размер шрифта ** Жирный Курсив Прописные Контур * Blur * Тень …" at bounding box center [866, 735] width 1160 height 64
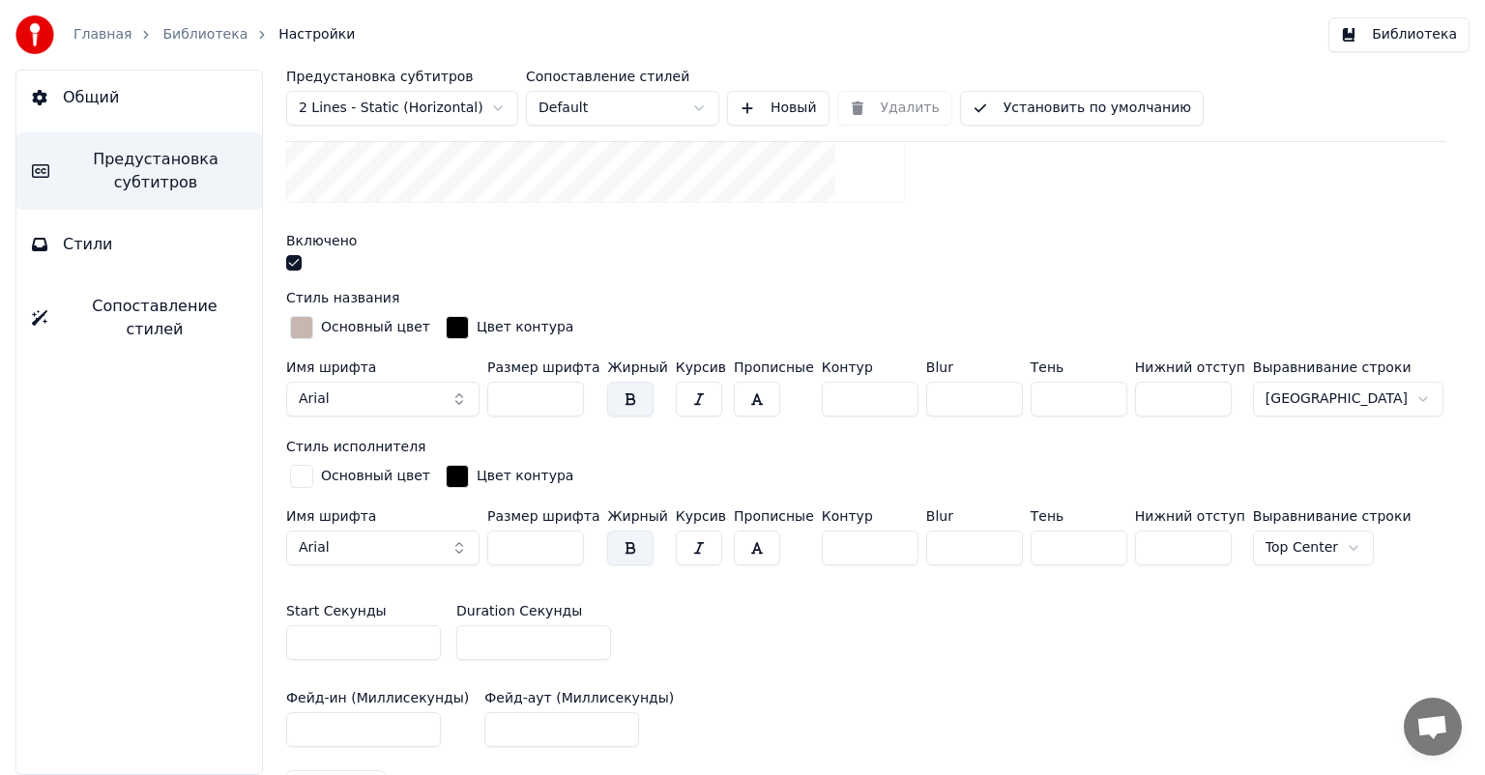
scroll to position [387, 0]
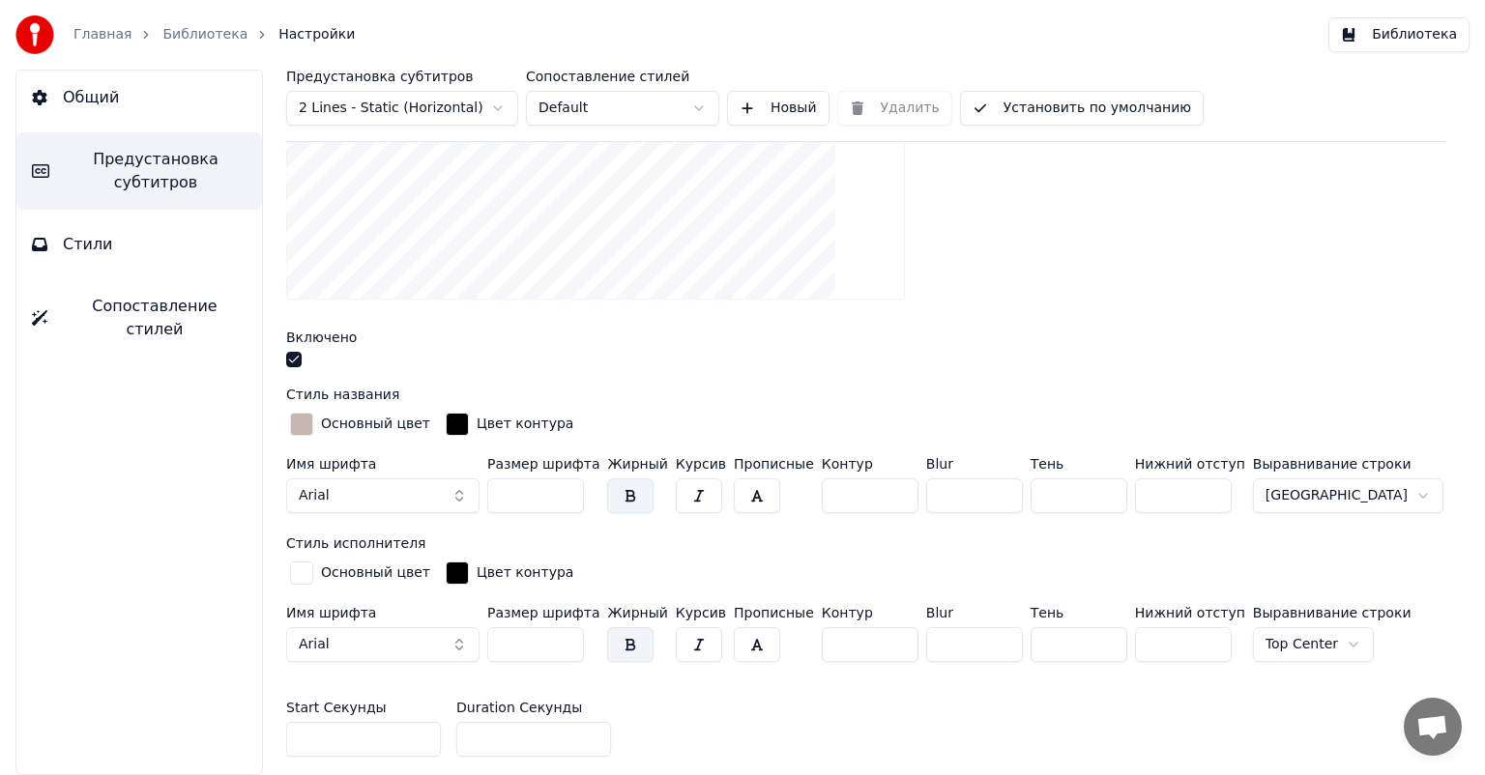
type input "*"
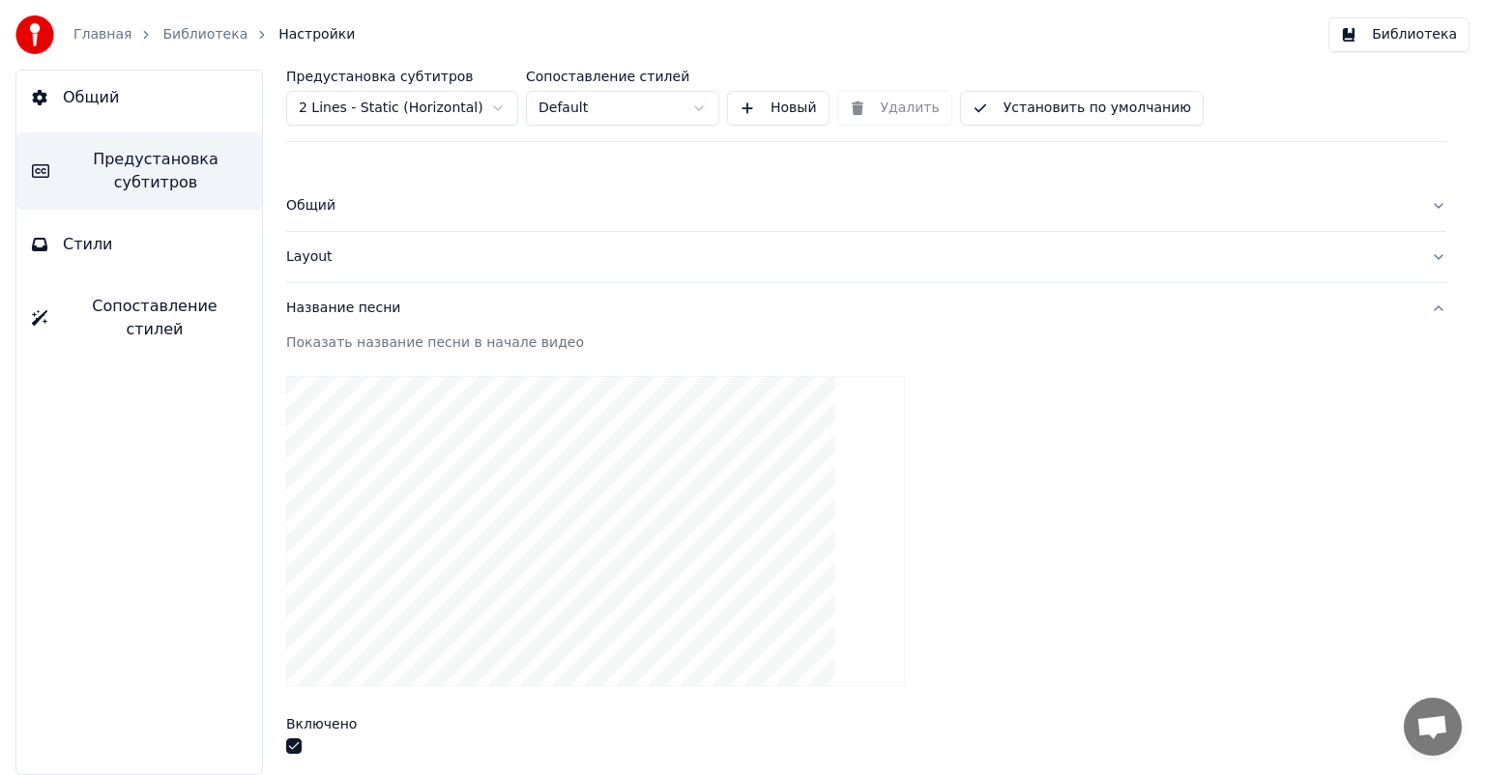
scroll to position [290, 0]
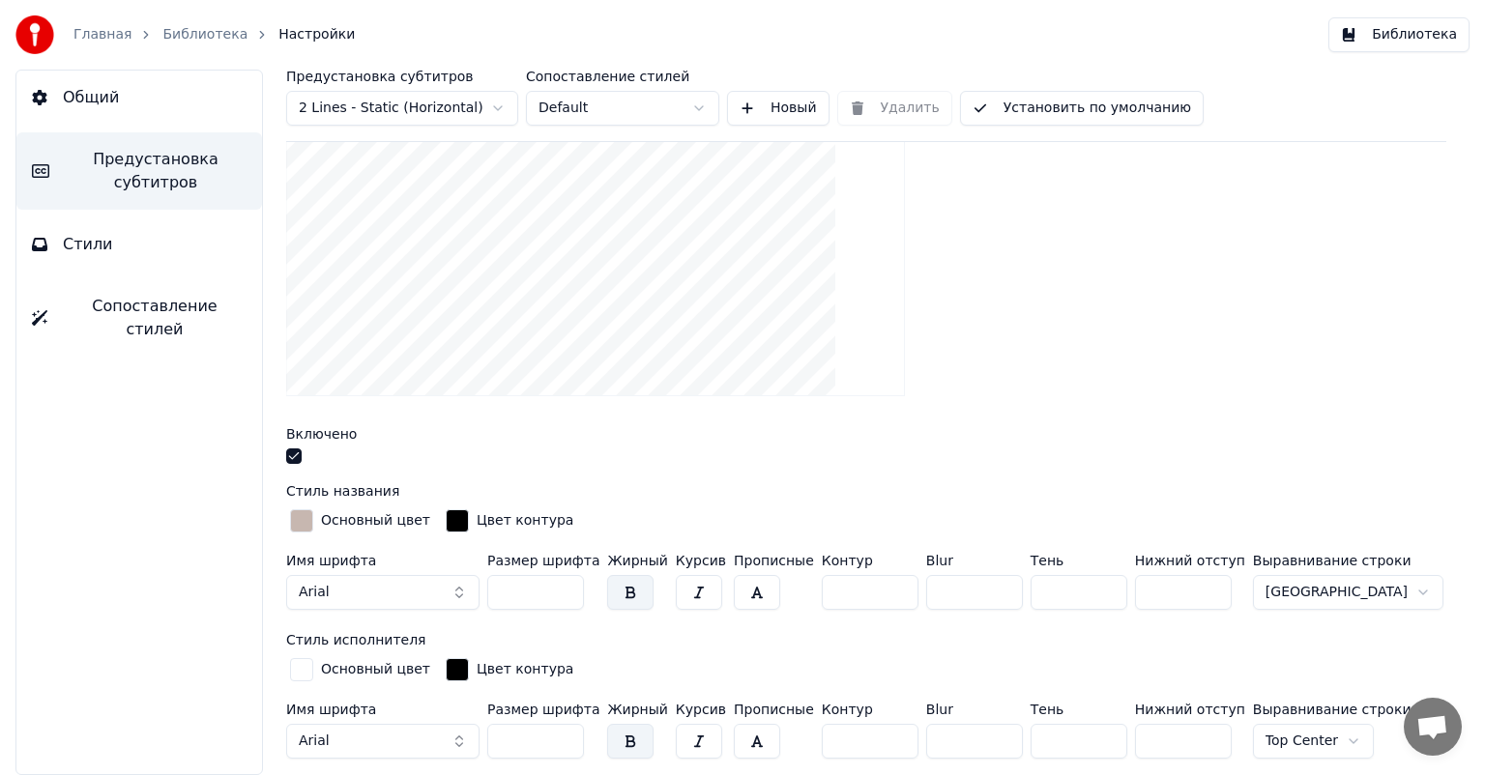
drag, startPoint x: 1149, startPoint y: 734, endPoint x: 1086, endPoint y: 729, distance: 63.0
click at [1086, 729] on div "Имя шрифта Arial Размер шрифта ** Жирный Курсив Прописные Контур * Blur * Тень …" at bounding box center [866, 735] width 1160 height 64
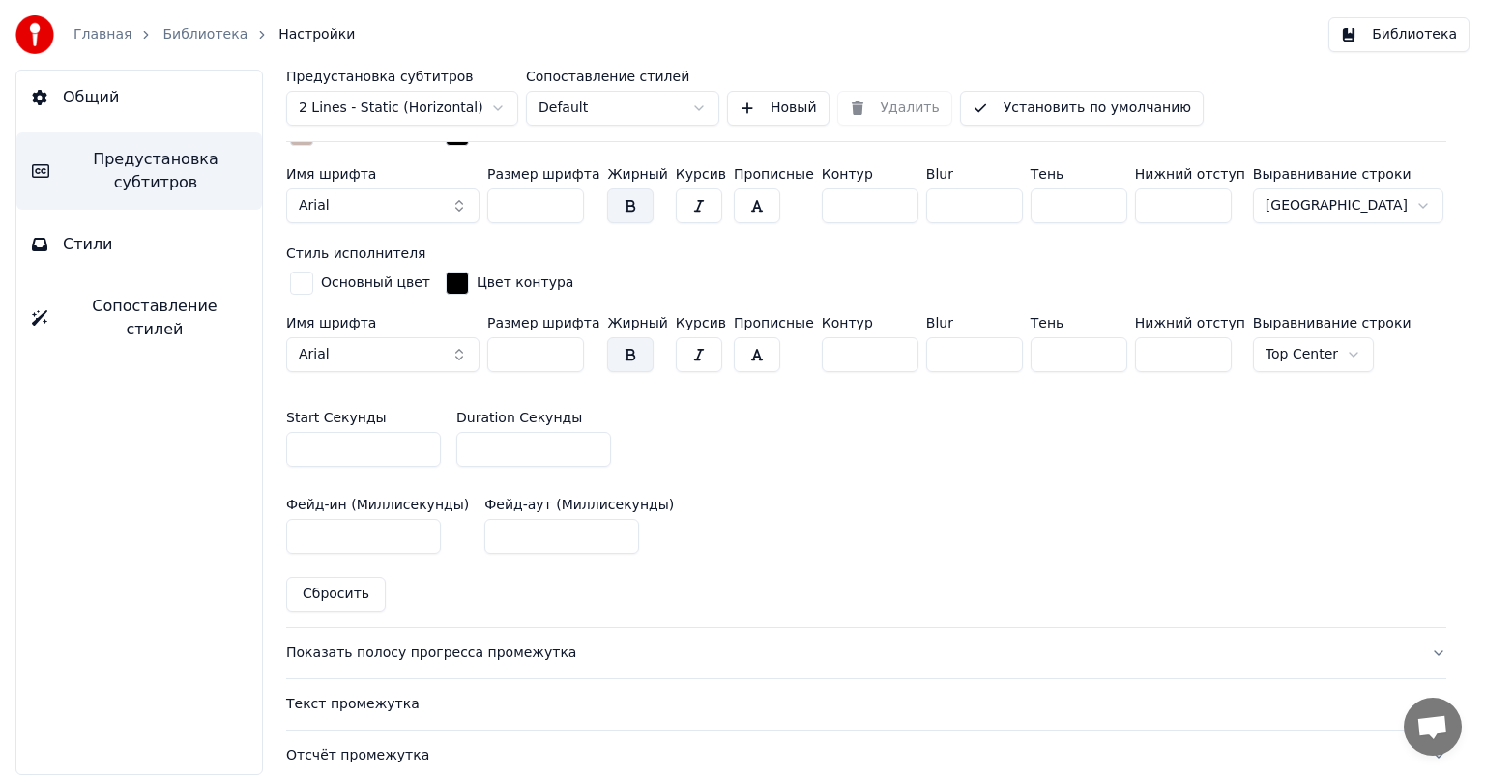
type input "***"
drag, startPoint x: 543, startPoint y: 364, endPoint x: 440, endPoint y: 349, distance: 104.5
click at [440, 349] on div "Имя шрифта Arial Размер шрифта ** Жирный Курсив Прописные Контур * Blur * Тень …" at bounding box center [866, 348] width 1160 height 64
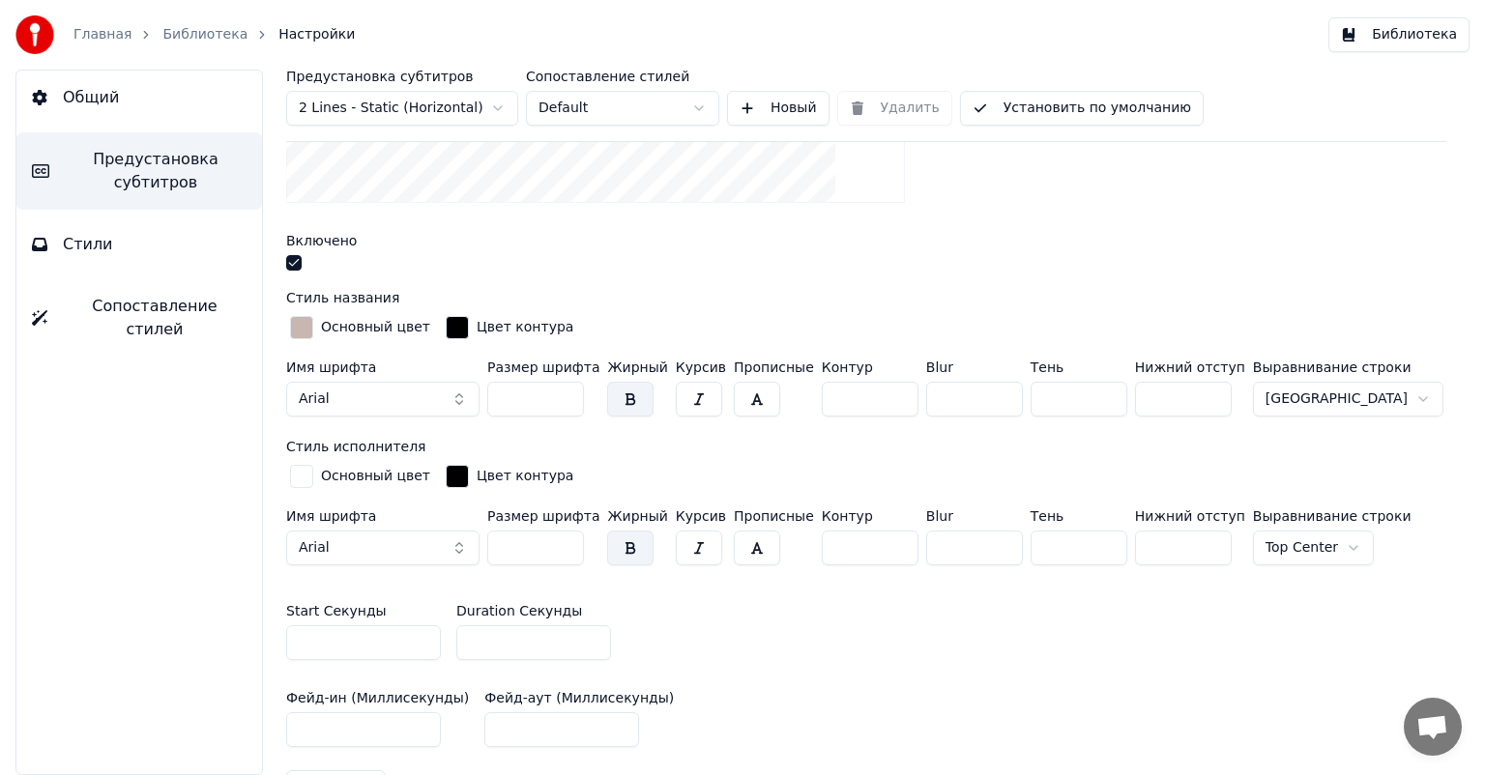
scroll to position [773, 0]
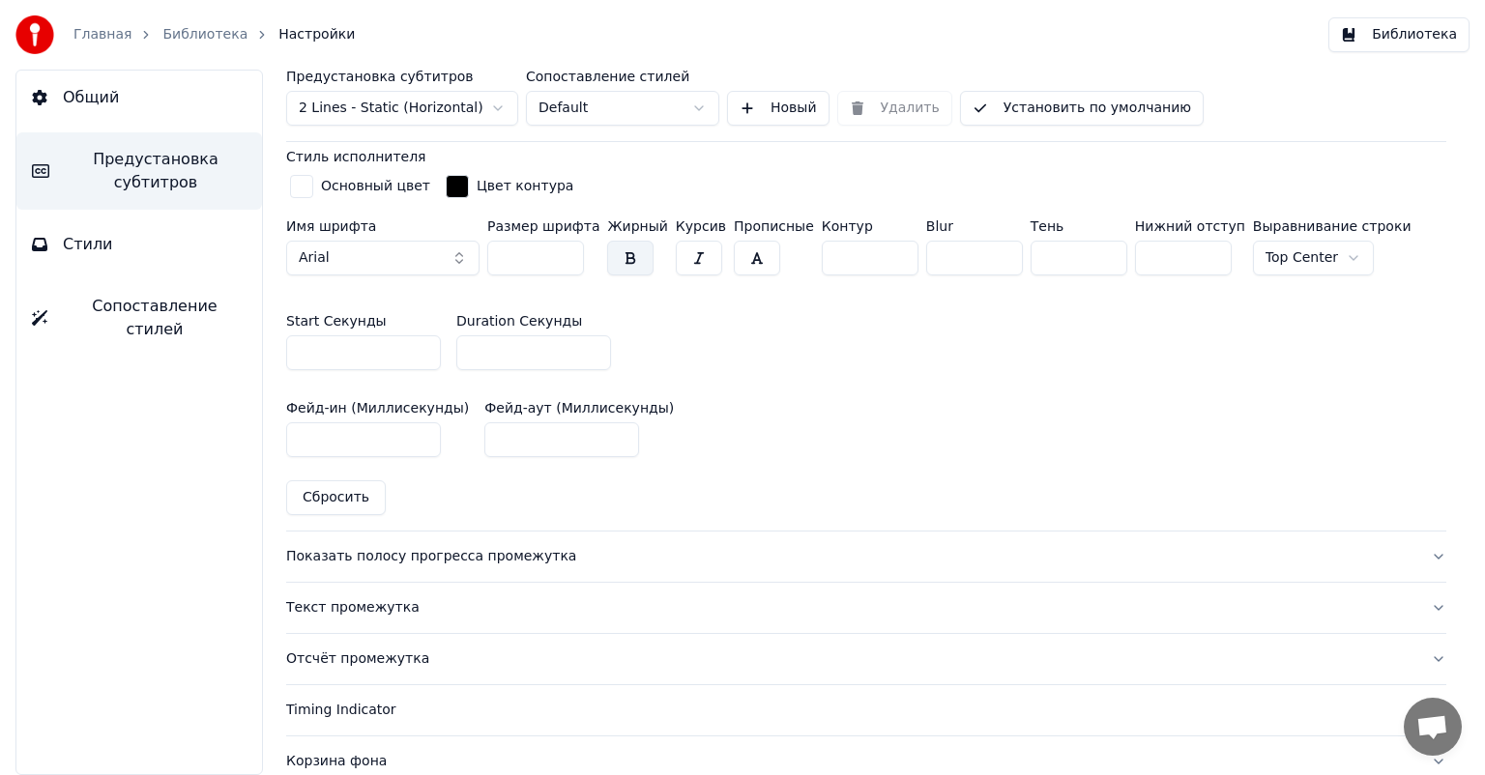
type input "***"
click at [98, 42] on link "Главная" at bounding box center [102, 34] width 58 height 19
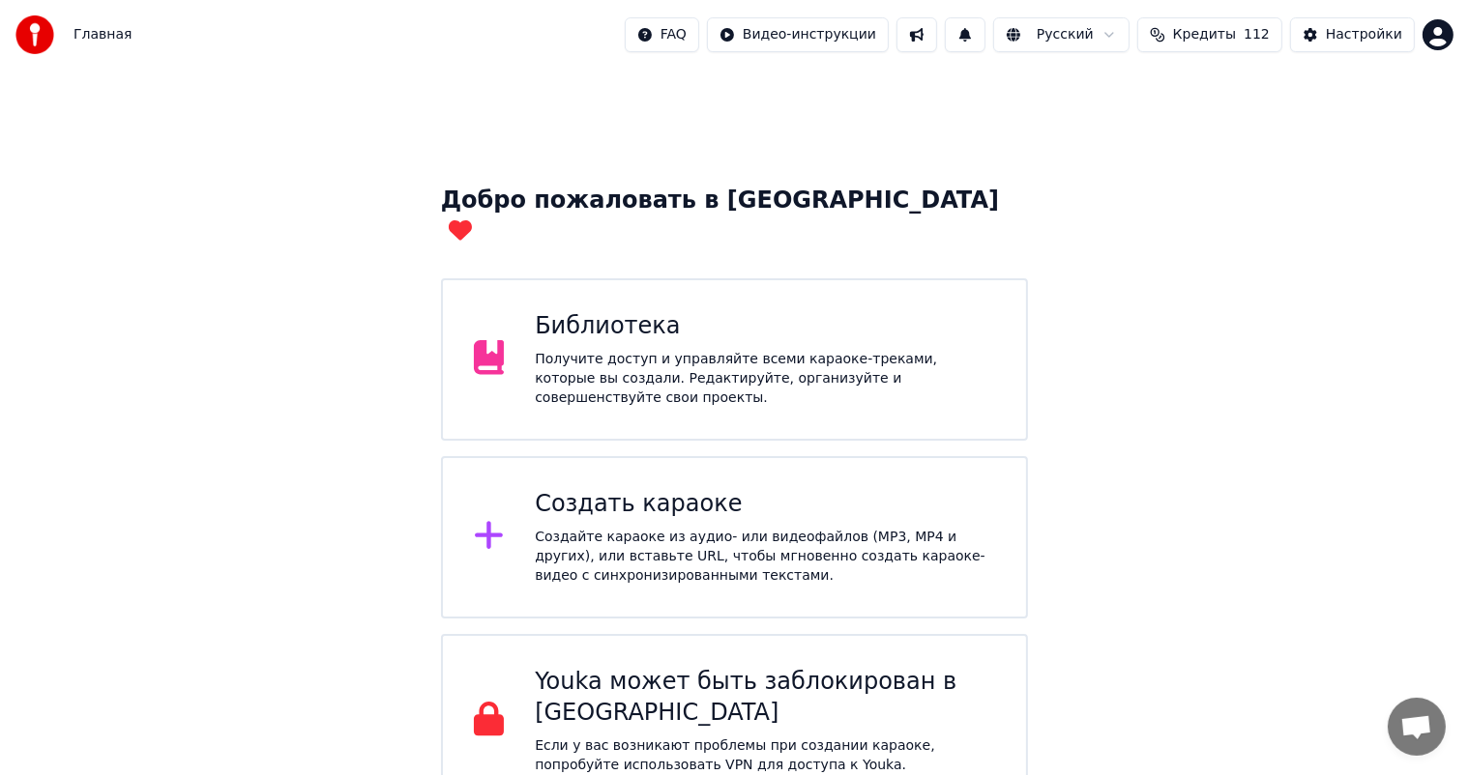
click at [600, 350] on div "Получите доступ и управляйте всеми караоке-треками, которые вы создали. Редакти…" at bounding box center [765, 379] width 460 height 58
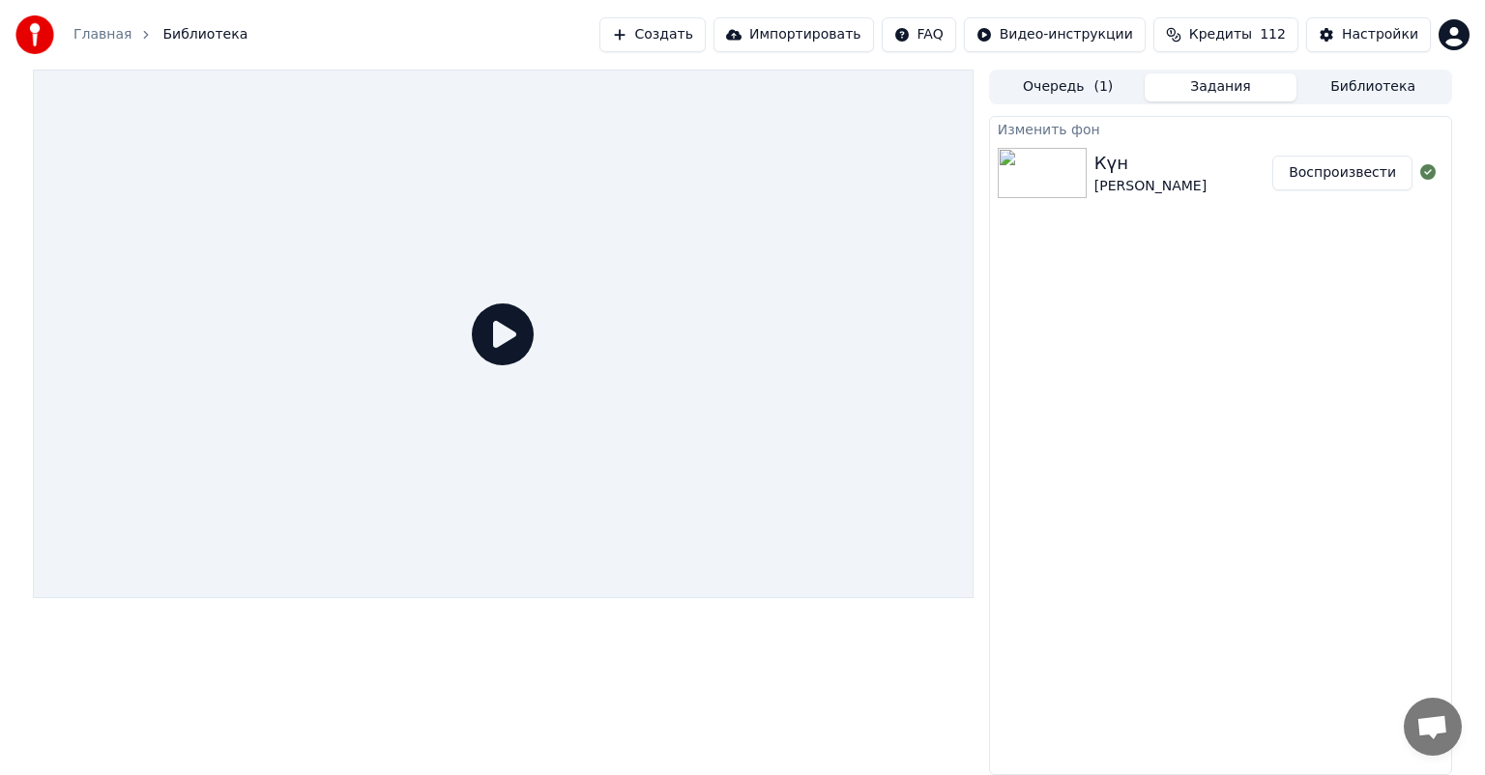
click at [1353, 172] on button "Воспроизвести" at bounding box center [1342, 173] width 140 height 35
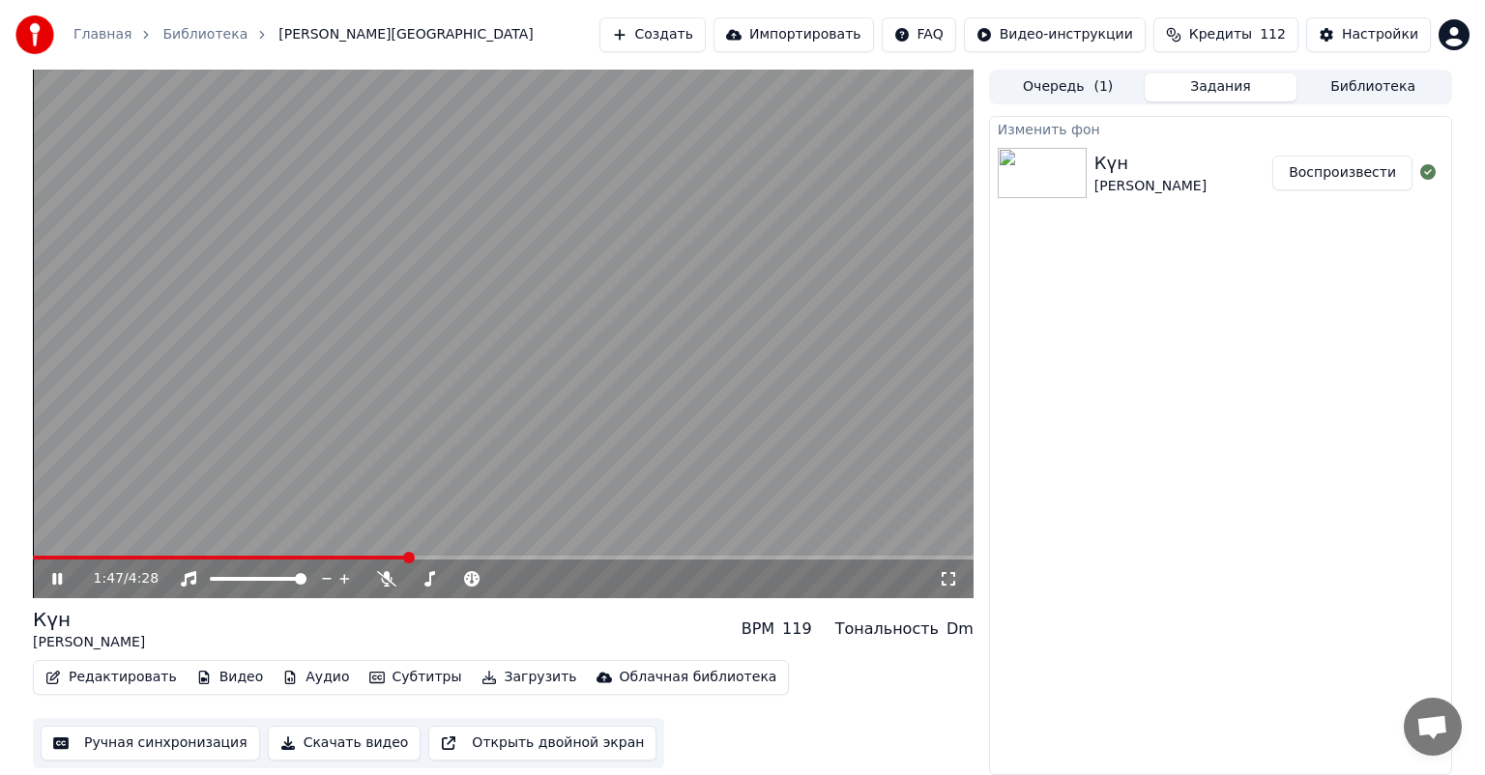
click at [409, 553] on span at bounding box center [409, 558] width 12 height 12
click at [458, 554] on span at bounding box center [457, 558] width 12 height 12
click at [876, 560] on span at bounding box center [503, 558] width 941 height 4
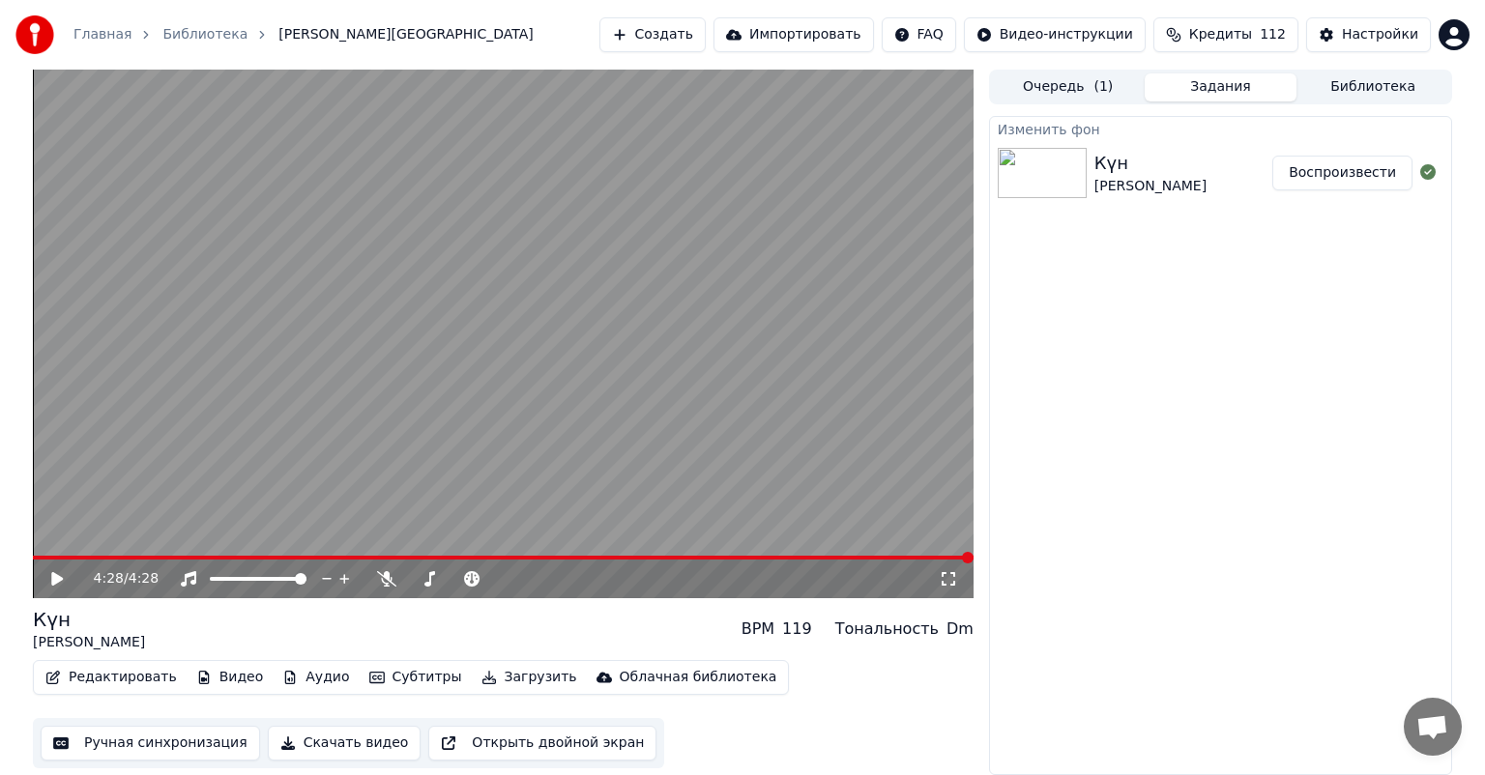
click at [317, 742] on button "Скачать видео" at bounding box center [345, 743] width 154 height 35
click at [1375, 180] on button "Показать" at bounding box center [1363, 173] width 100 height 35
